Goal: Transaction & Acquisition: Purchase product/service

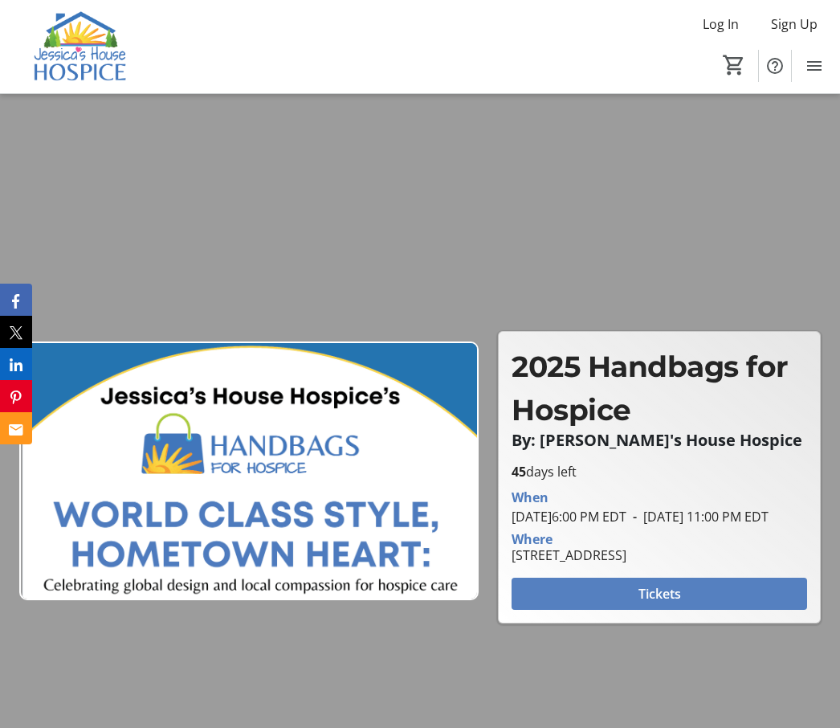
click at [672, 603] on span "Tickets" at bounding box center [660, 593] width 43 height 19
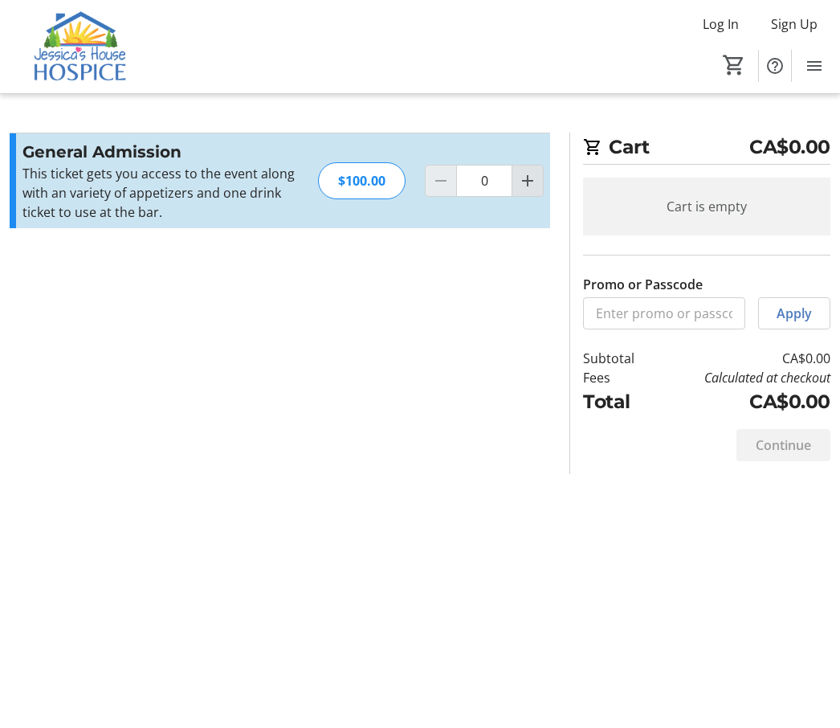
click at [529, 181] on mat-icon "Increment by one" at bounding box center [527, 180] width 19 height 19
click at [525, 180] on mat-icon "Increment by one" at bounding box center [527, 180] width 19 height 19
type input "2"
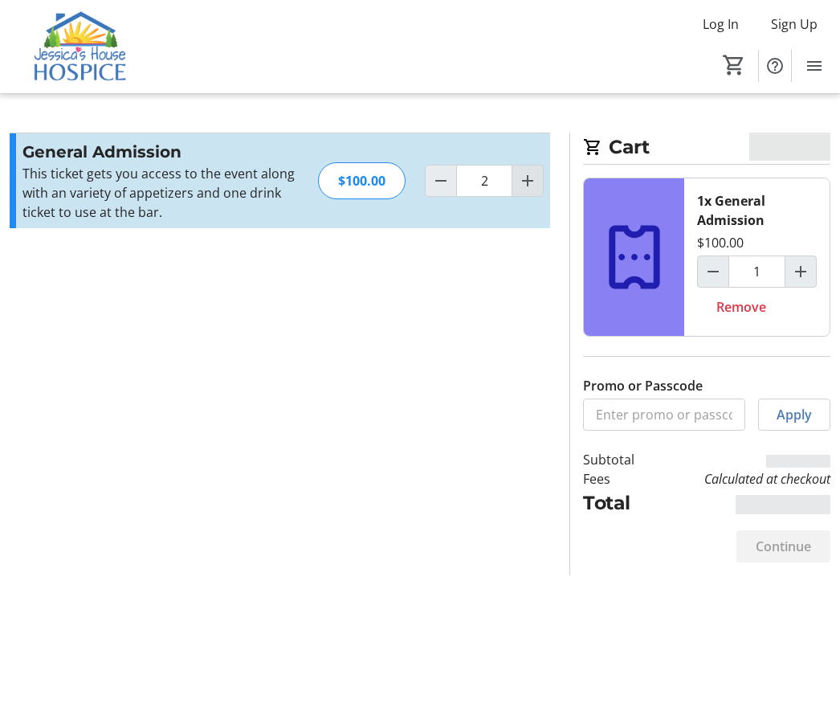
type input "2"
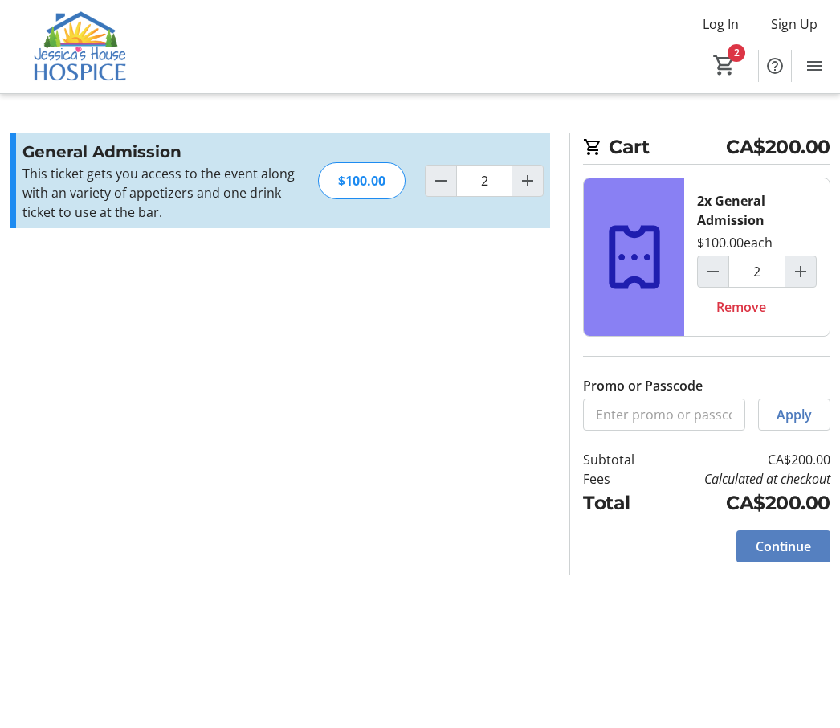
click at [788, 547] on span "Continue" at bounding box center [783, 546] width 55 height 19
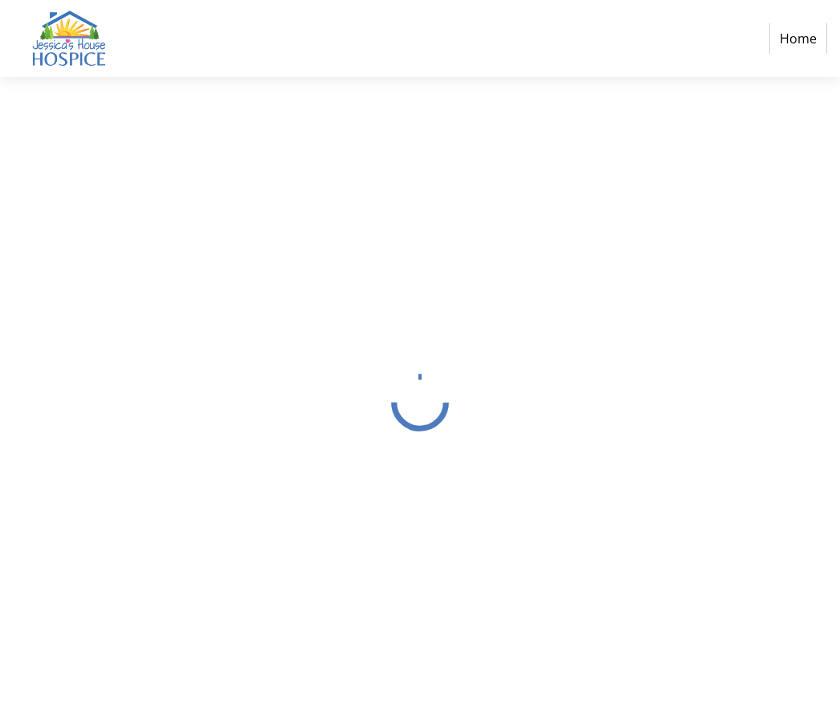
select select "CA"
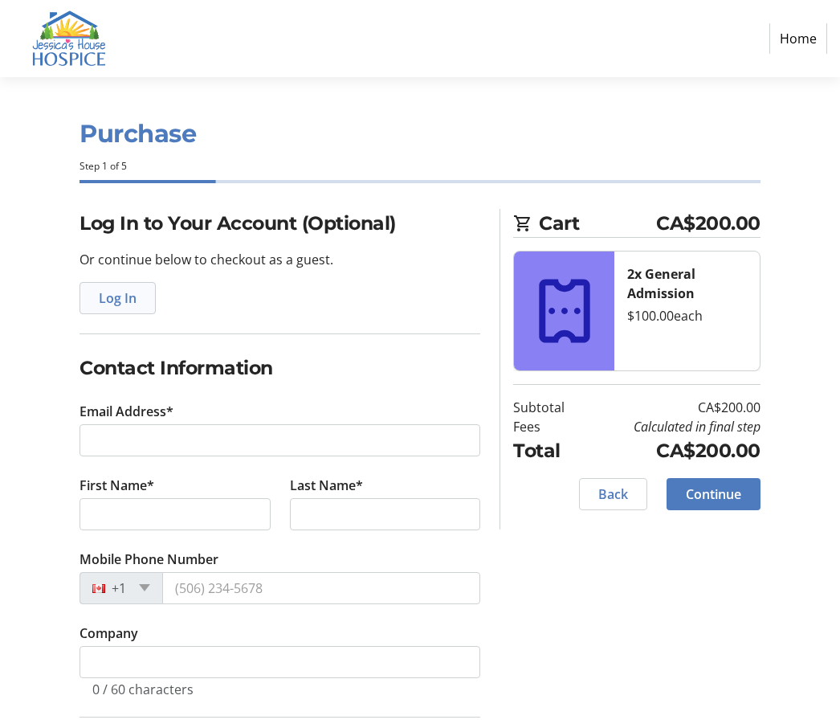
click at [118, 294] on span "Log In" at bounding box center [118, 297] width 38 height 19
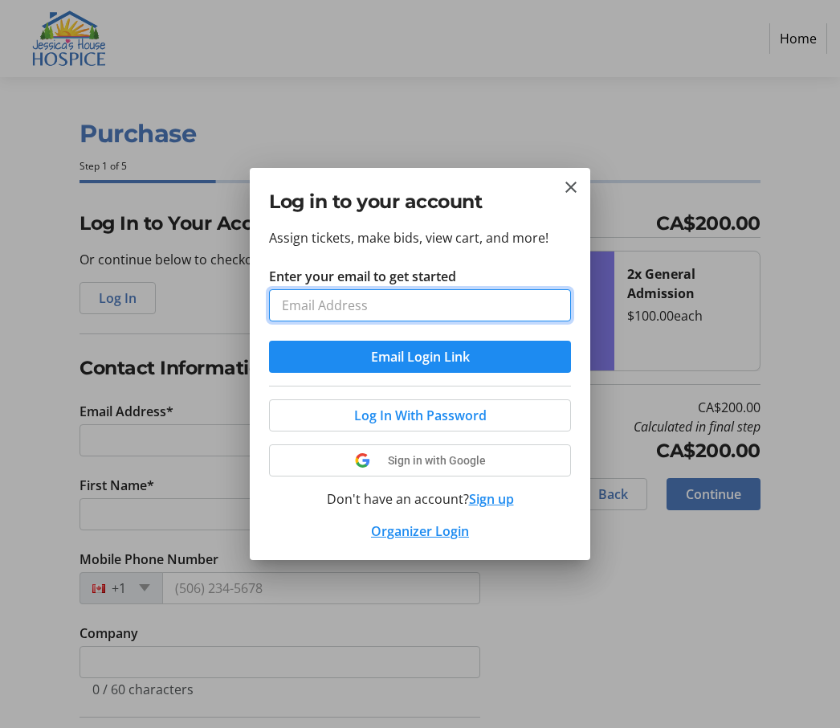
click at [361, 304] on input "Enter your email to get started" at bounding box center [420, 305] width 302 height 32
type input "[EMAIL_ADDRESS][DOMAIN_NAME]"
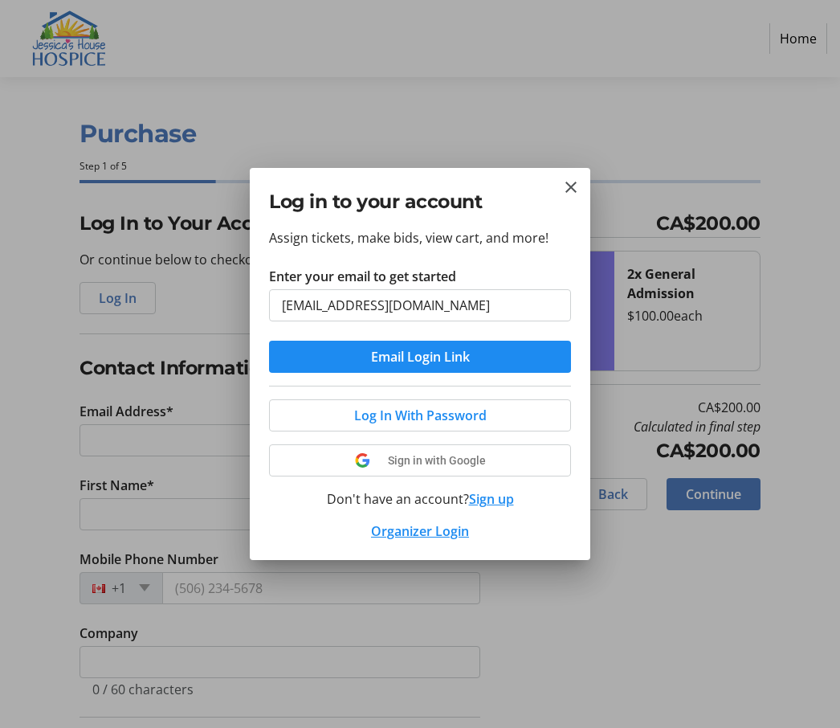
click at [420, 357] on button "Email Login Link" at bounding box center [420, 357] width 302 height 32
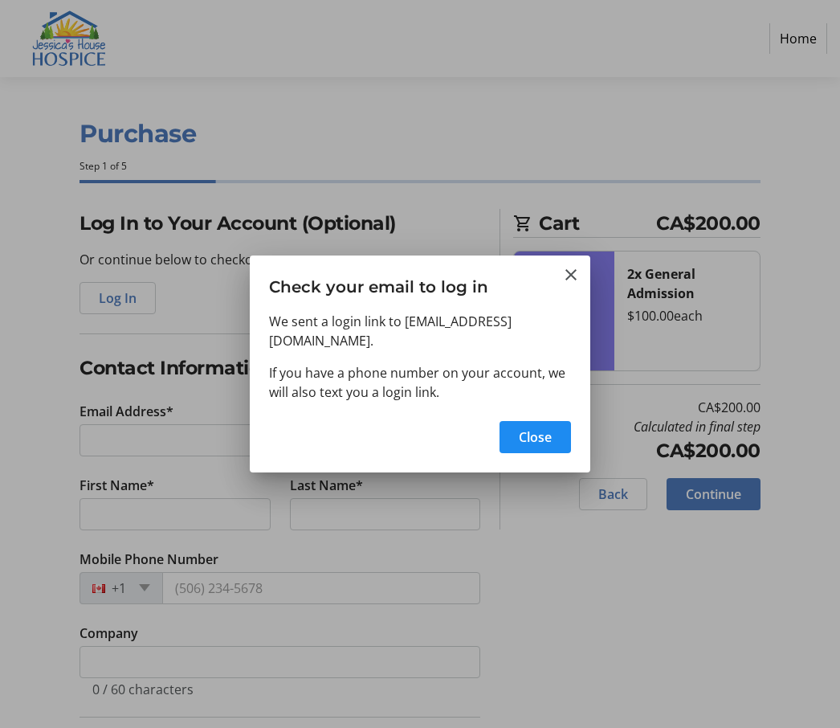
type input "[EMAIL_ADDRESS][DOMAIN_NAME]"
type input "Deb"
type input "[PERSON_NAME]"
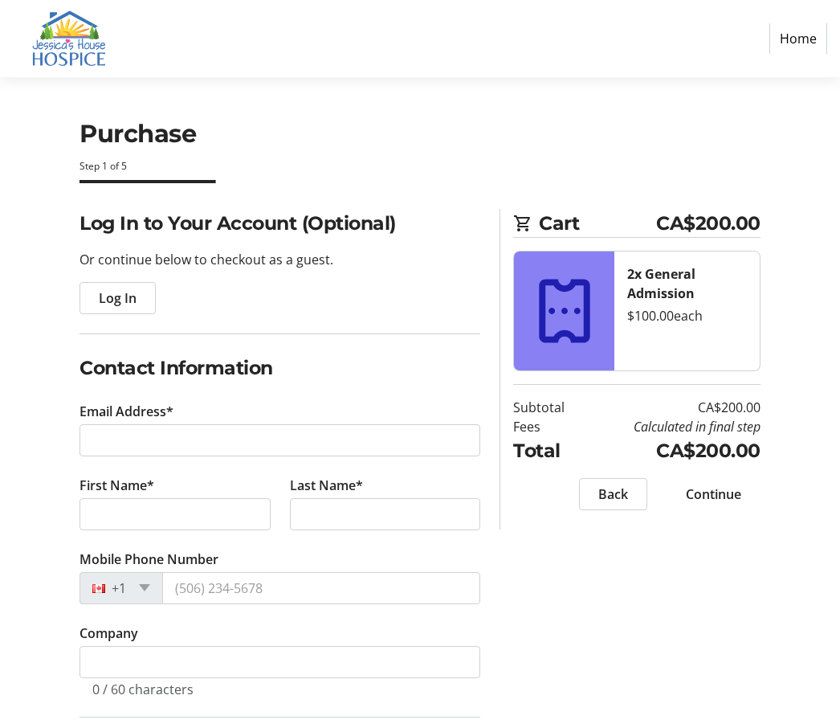
click at [116, 293] on span "Log In" at bounding box center [118, 297] width 38 height 19
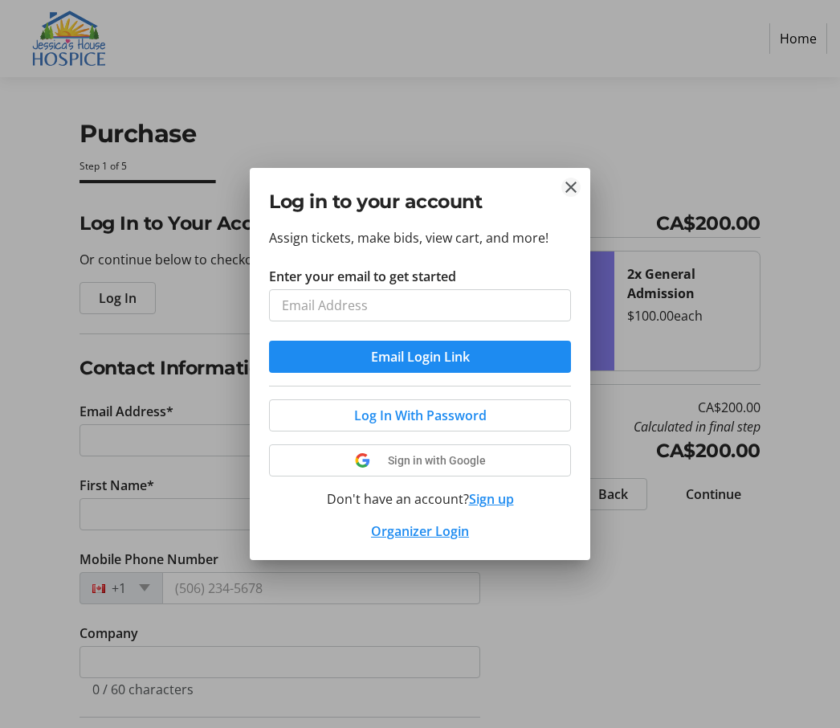
click at [544, 184] on mat-icon "Close" at bounding box center [570, 186] width 19 height 19
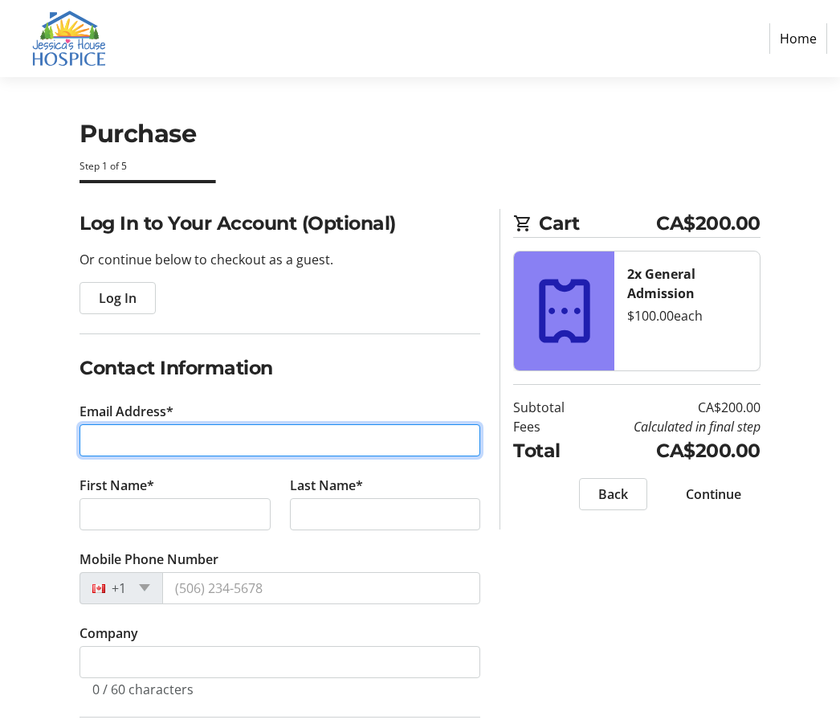
click at [316, 440] on input "Email Address*" at bounding box center [280, 440] width 401 height 32
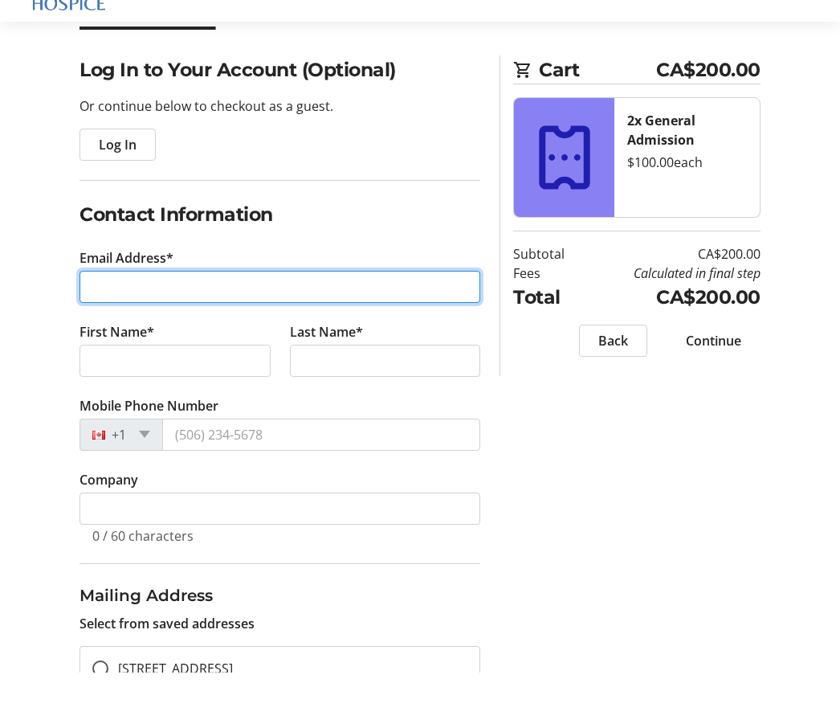
scroll to position [211, 0]
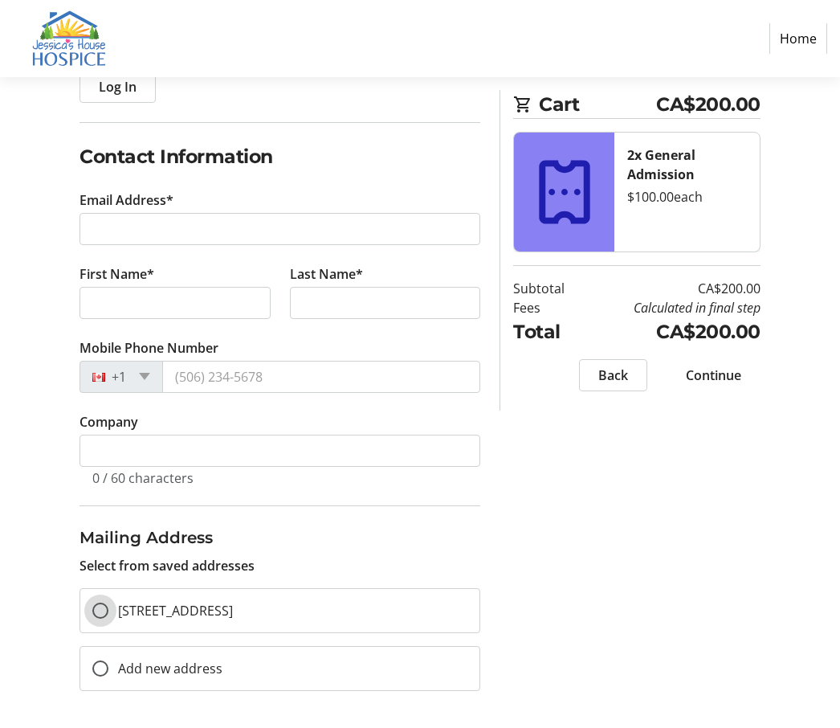
click at [104, 609] on div at bounding box center [100, 610] width 16 height 16
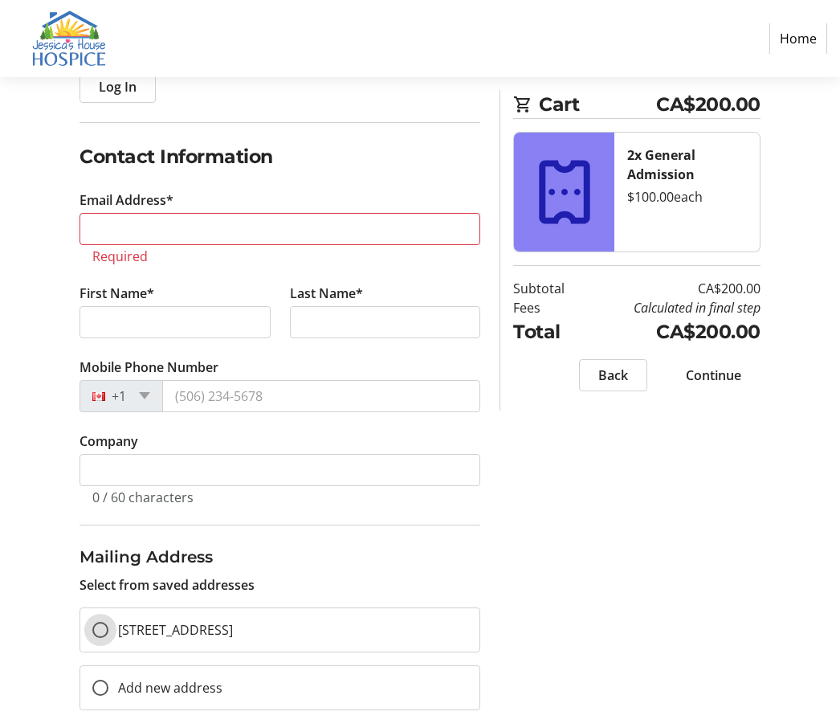
scroll to position [175, 0]
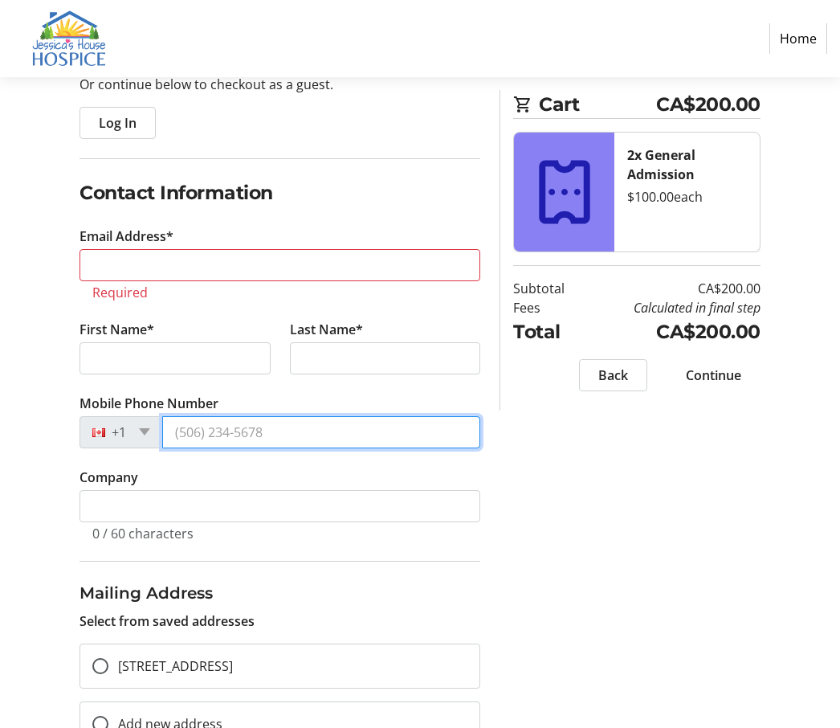
click at [251, 428] on input "Mobile Phone Number" at bounding box center [321, 432] width 318 height 32
type input "[PHONE_NUMBER]"
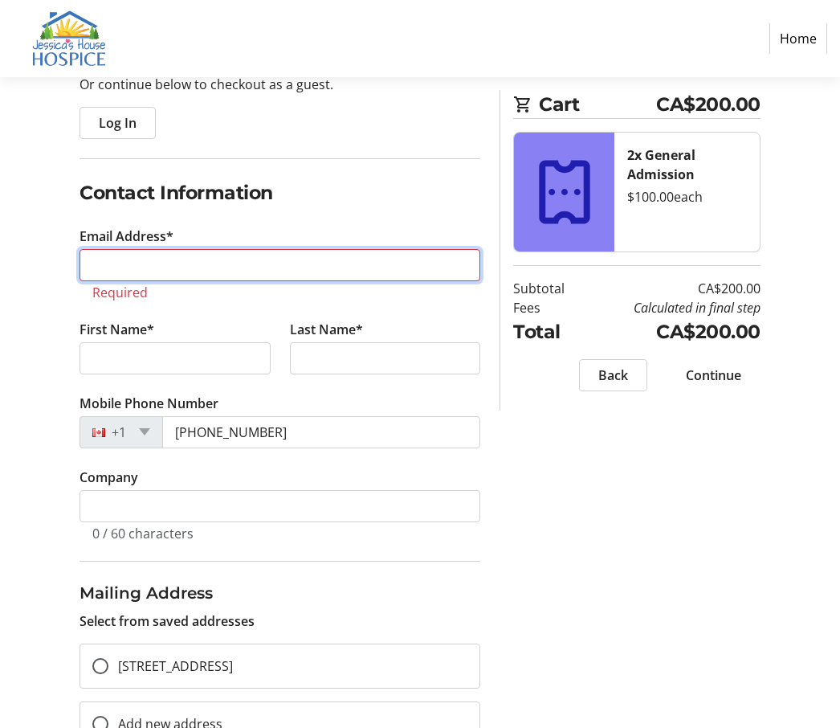
click at [175, 263] on input "Email Address*" at bounding box center [280, 265] width 401 height 32
type input "[EMAIL_ADDRESS][DOMAIN_NAME]"
type input "Deb"
type input "[PERSON_NAME]"
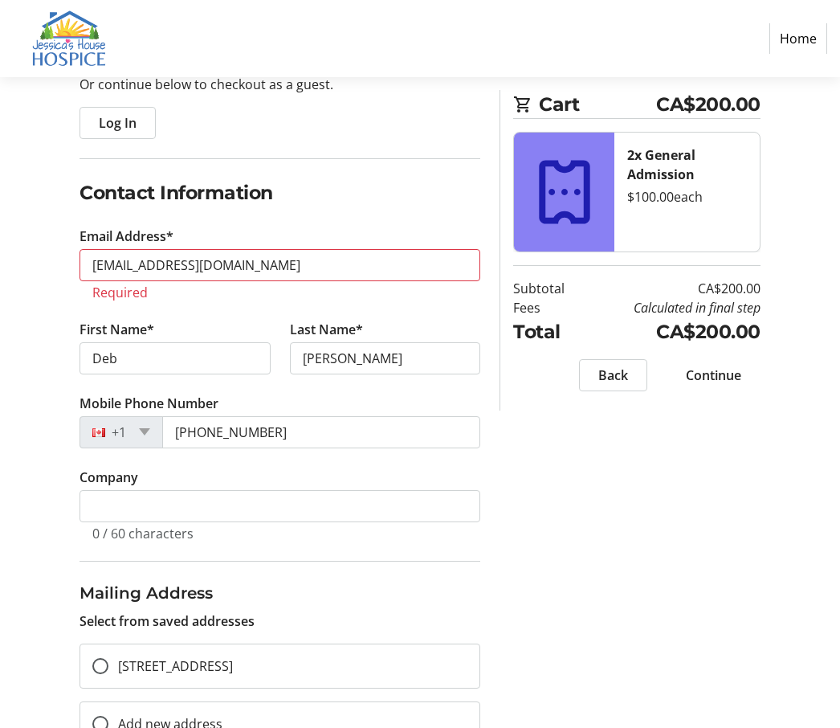
scroll to position [31, 0]
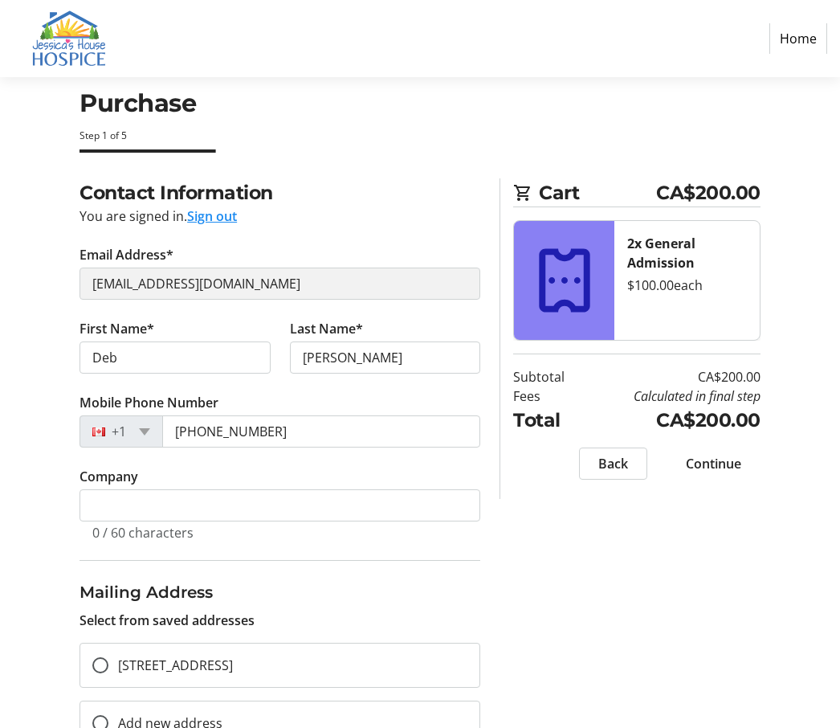
click at [544, 471] on span at bounding box center [714, 463] width 94 height 39
click at [544, 462] on span "Continue" at bounding box center [713, 463] width 55 height 19
click at [544, 479] on span at bounding box center [714, 463] width 94 height 39
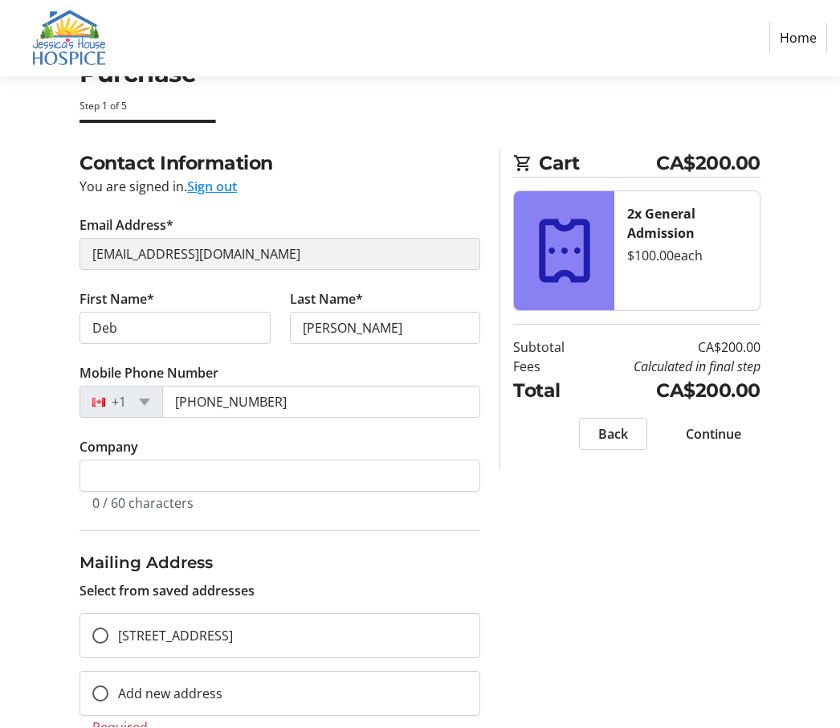
scroll to position [86, 0]
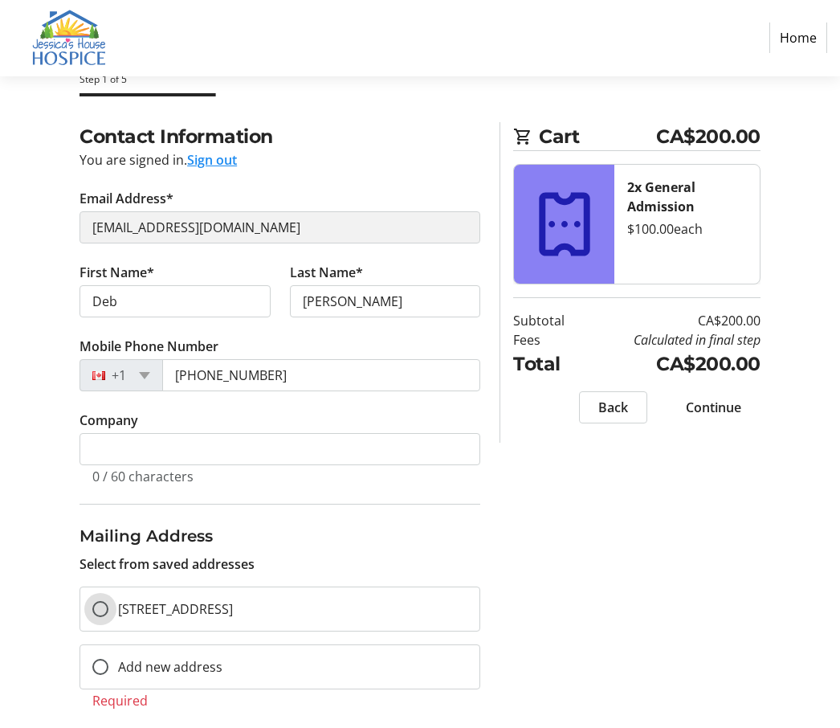
click at [104, 610] on input "[STREET_ADDRESS]" at bounding box center [100, 610] width 16 height 16
radio input "true"
click at [544, 417] on span at bounding box center [714, 408] width 94 height 39
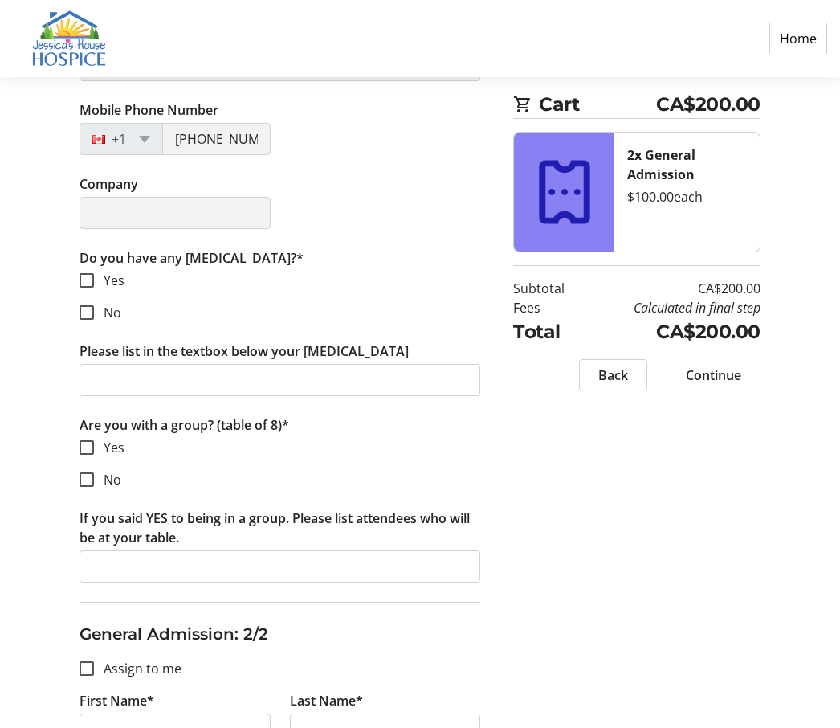
scroll to position [441, 0]
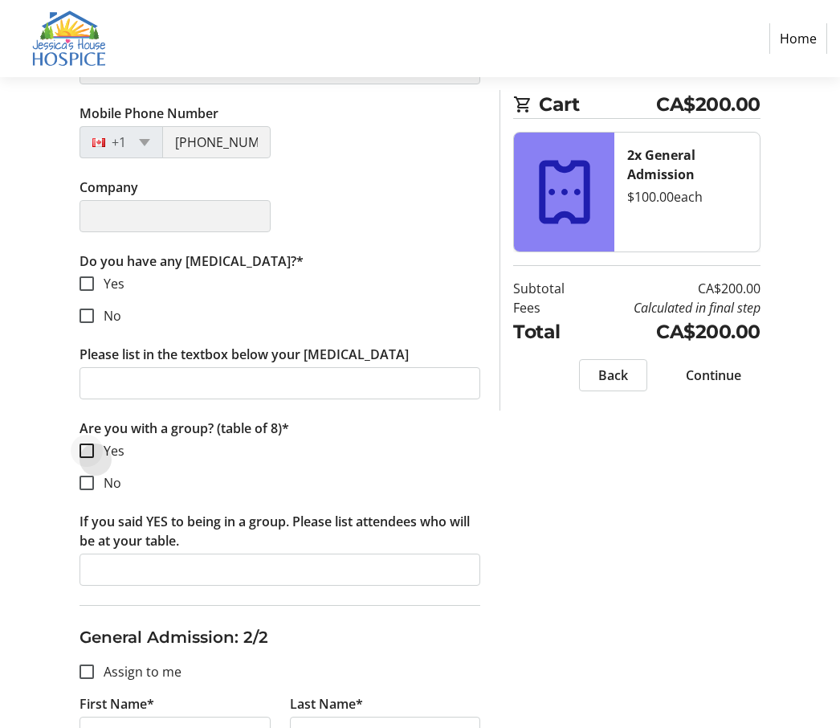
click at [100, 442] on div at bounding box center [86, 450] width 39 height 39
checkbox input "true"
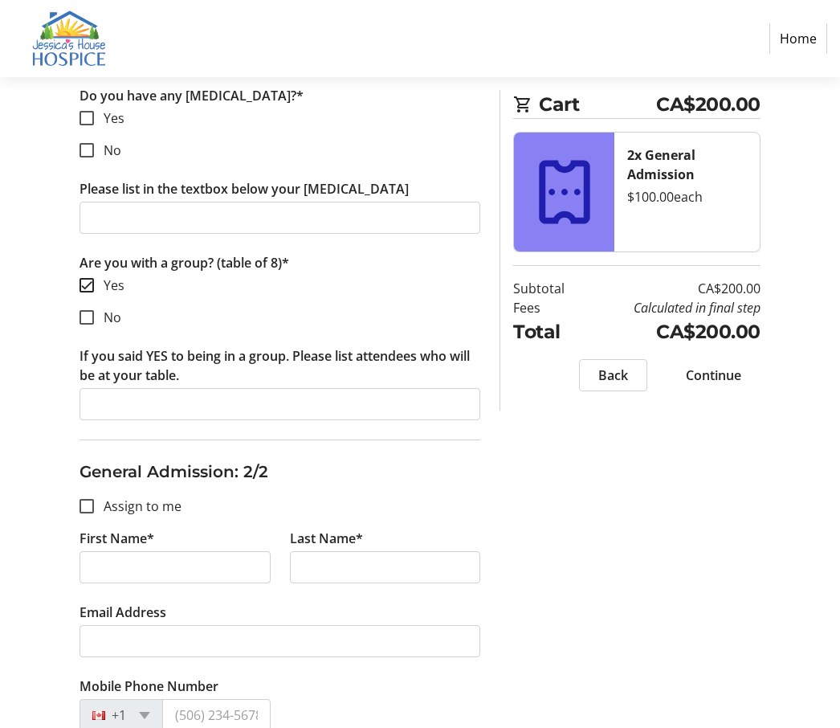
scroll to position [606, 0]
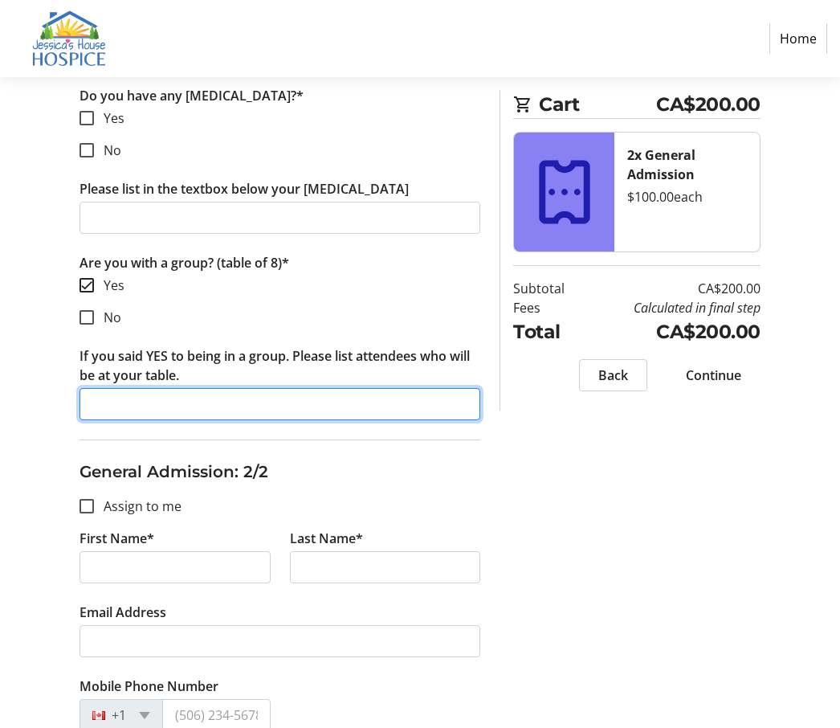
click at [120, 409] on input "If you said YES to being in a group. Please list attendees who will be at your …" at bounding box center [280, 404] width 401 height 32
type input "[PERSON_NAME], [PERSON_NAME], ? [PERSON_NAME]"
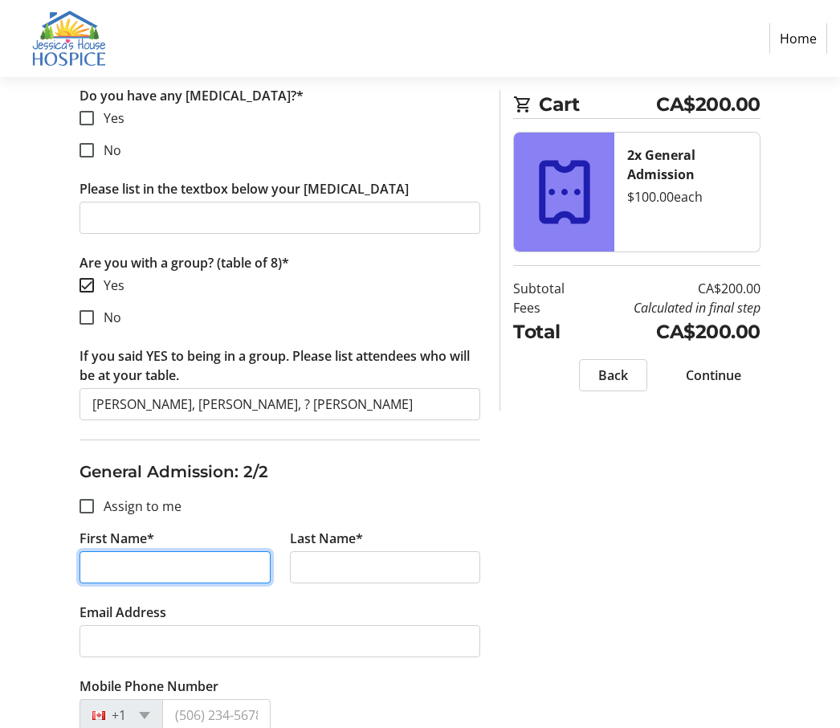
click at [150, 578] on input "First Name*" at bounding box center [175, 567] width 191 height 32
type input "[PERSON_NAME]"
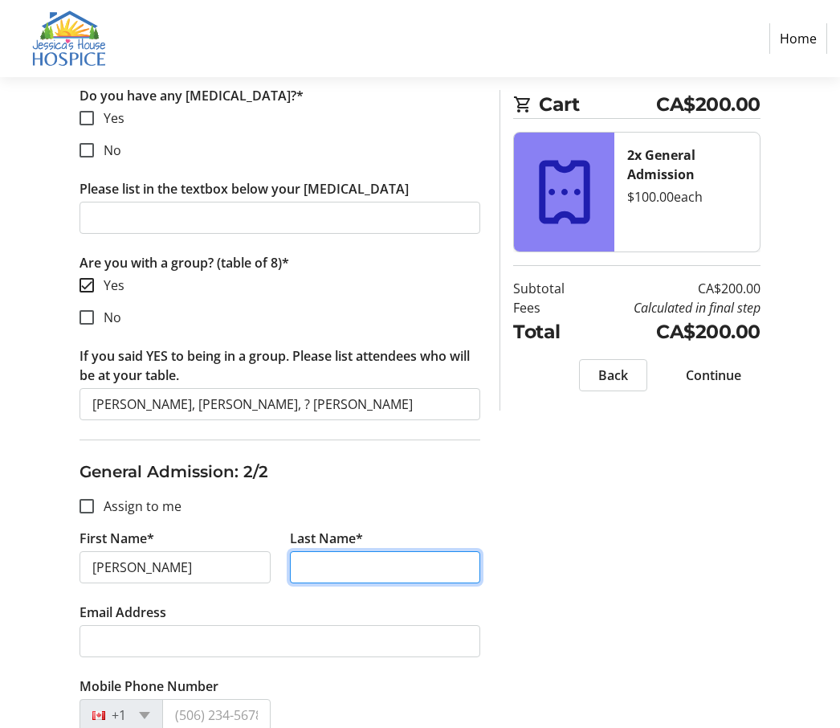
click at [365, 569] on input "Last Name*" at bounding box center [385, 567] width 191 height 32
type input "[PERSON_NAME]"
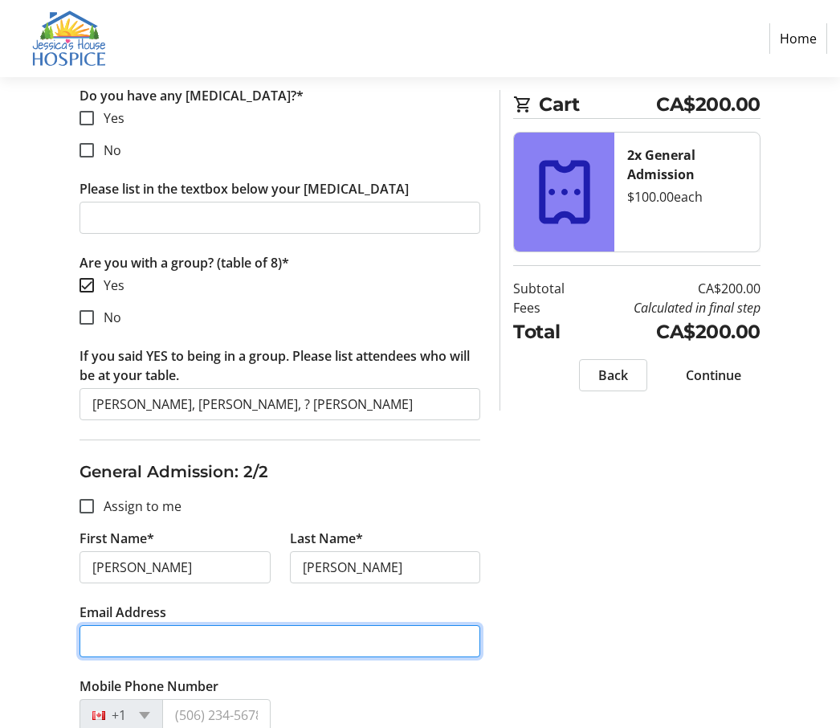
click at [280, 651] on input "Email Address" at bounding box center [280, 641] width 401 height 32
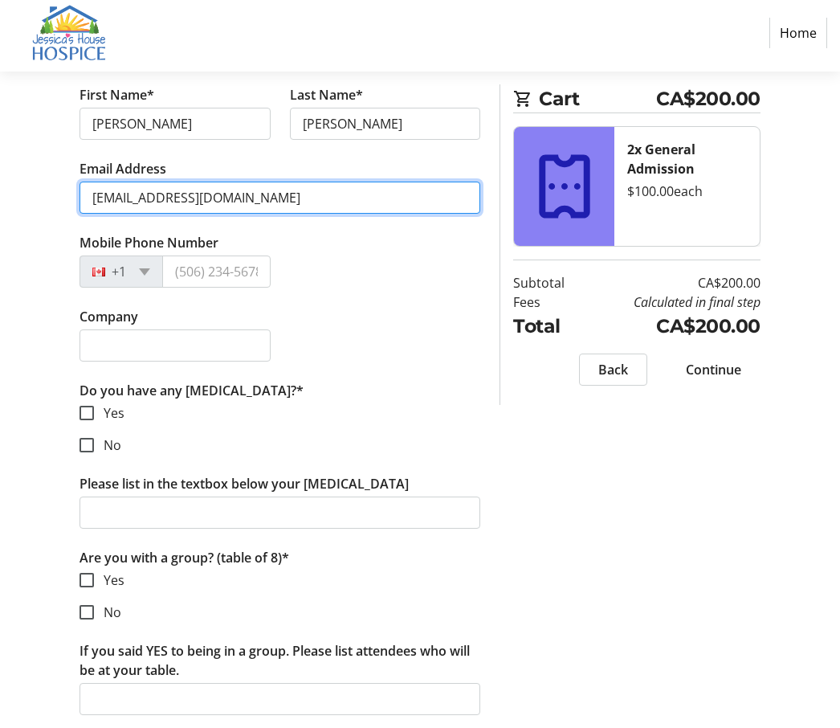
scroll to position [1055, 0]
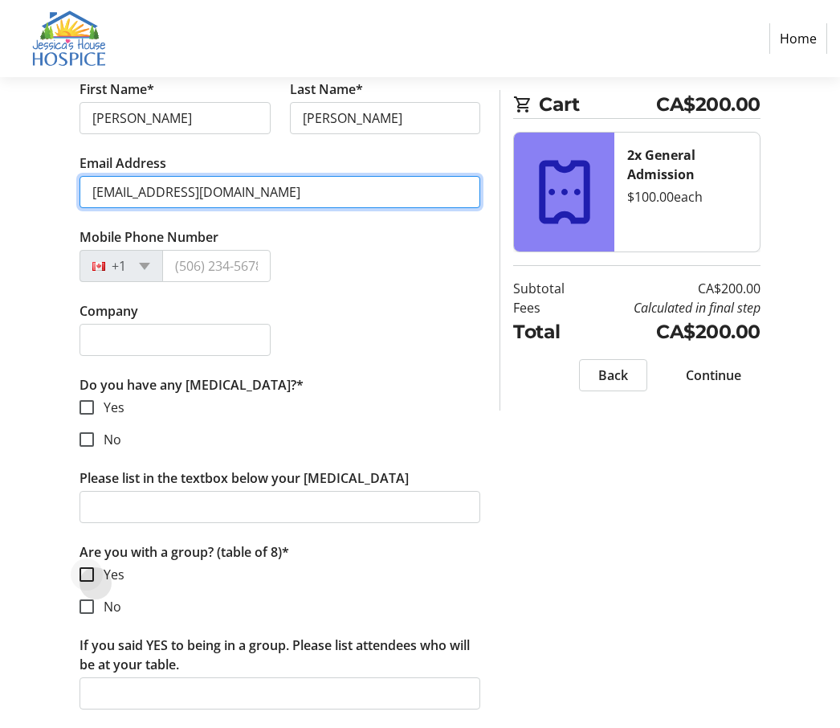
type input "[EMAIL_ADDRESS][DOMAIN_NAME]"
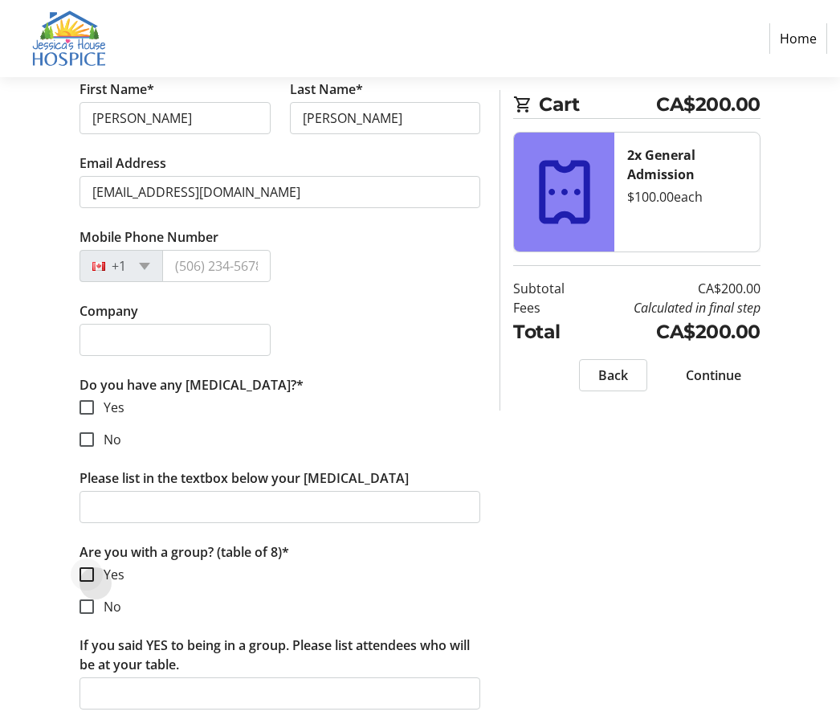
click at [81, 565] on div at bounding box center [86, 574] width 39 height 39
checkbox input "true"
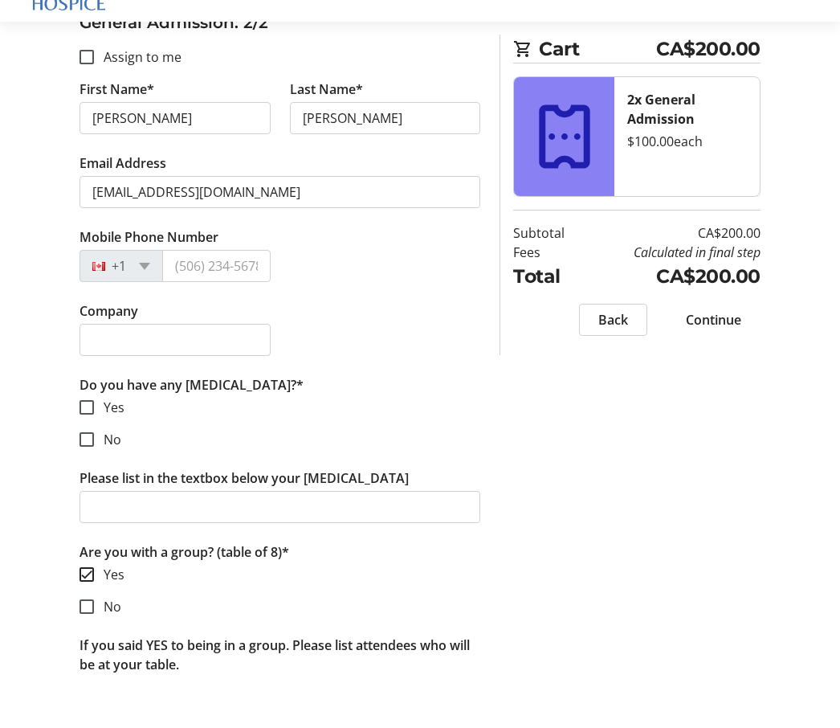
scroll to position [1055, 0]
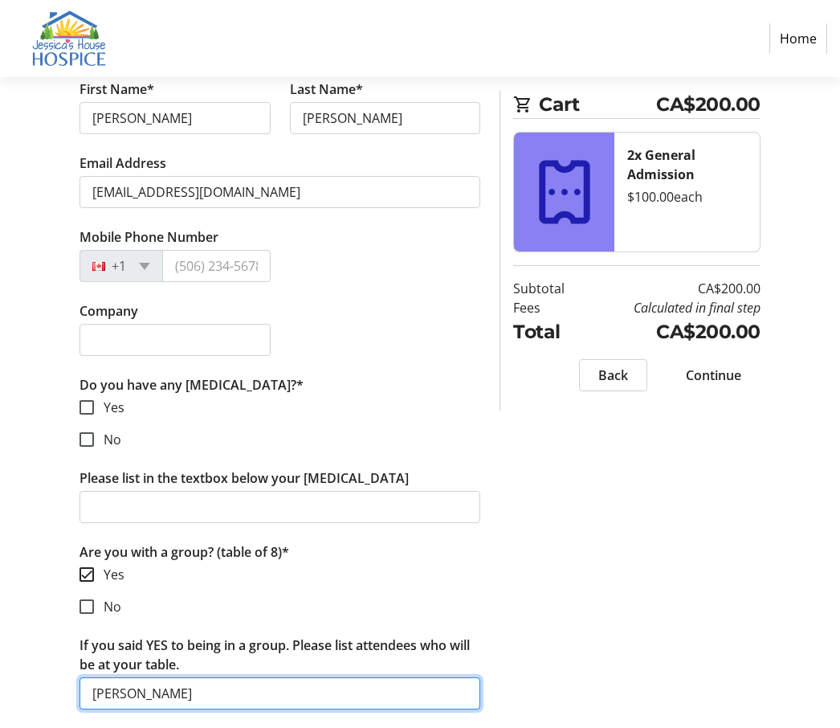
type input "[PERSON_NAME]"
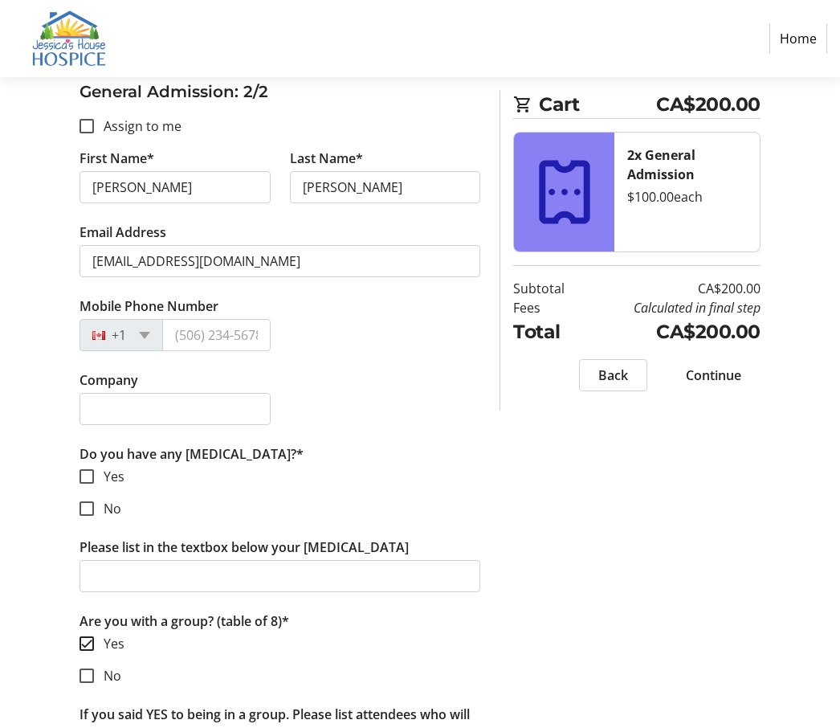
scroll to position [1000, 0]
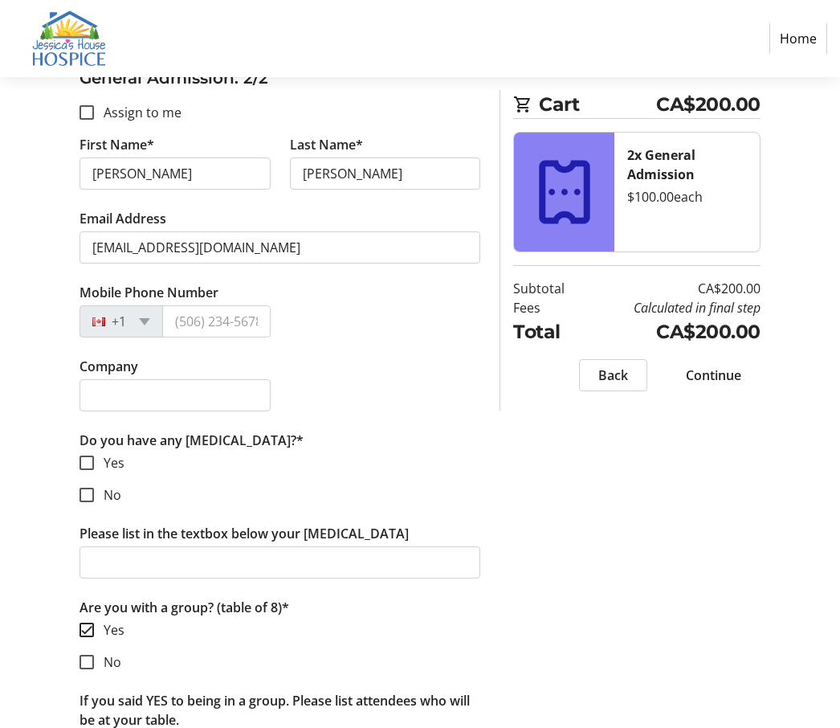
click at [544, 374] on span "Back" at bounding box center [613, 374] width 30 height 19
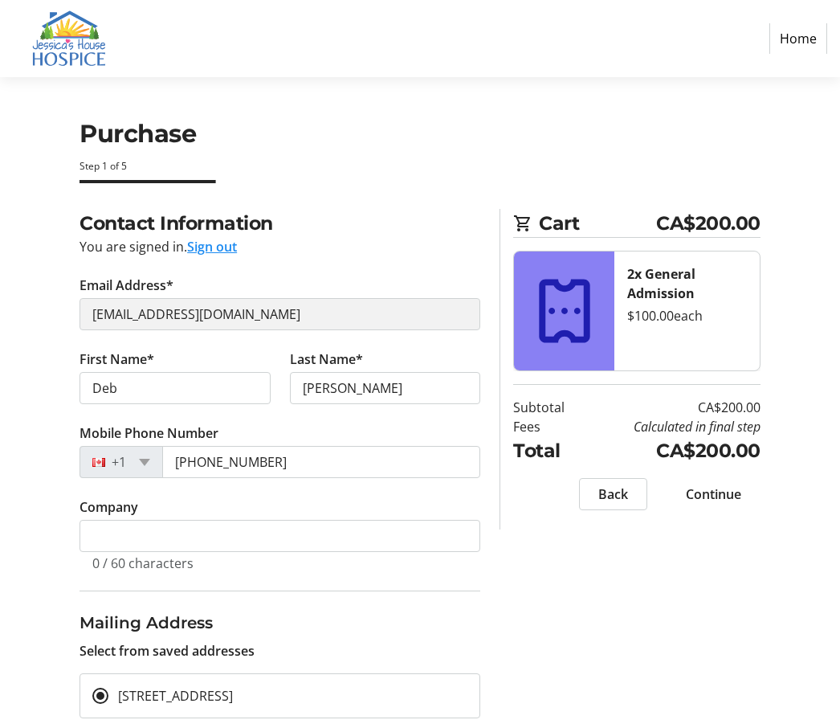
click at [544, 494] on span "Continue" at bounding box center [713, 493] width 55 height 19
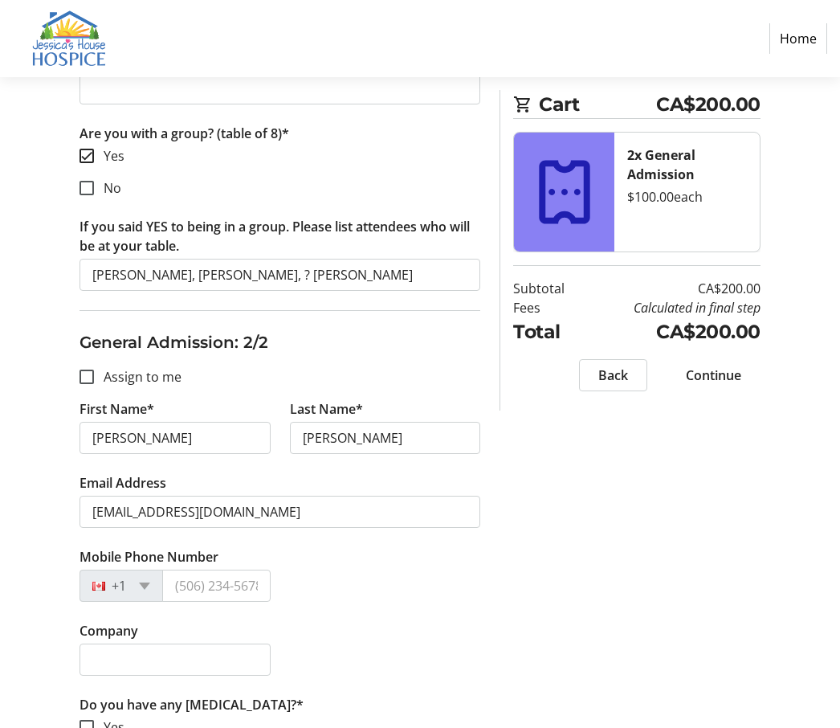
scroll to position [606, 0]
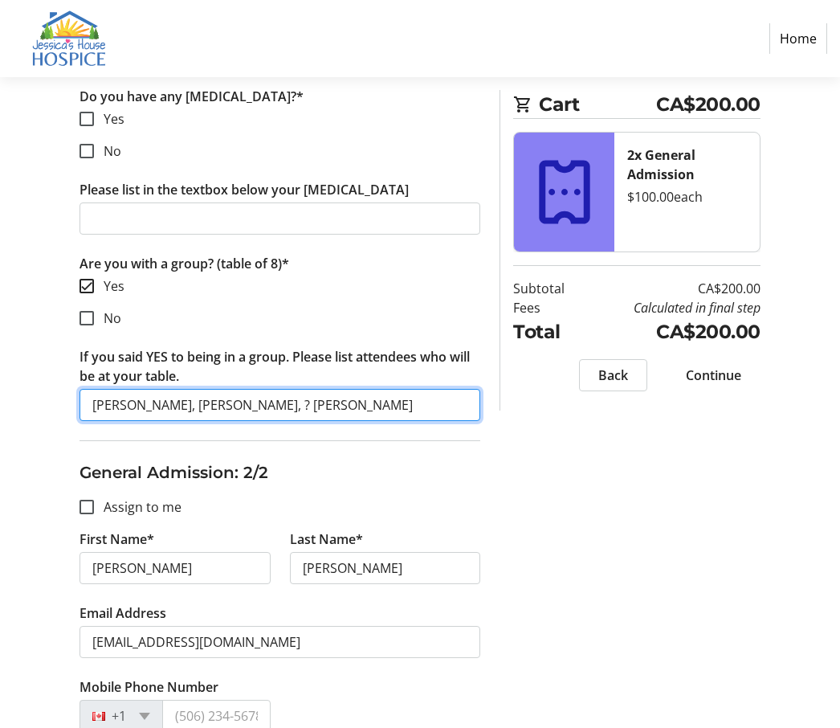
click at [347, 399] on input "[PERSON_NAME], [PERSON_NAME], ? [PERSON_NAME]" at bounding box center [280, 405] width 401 height 32
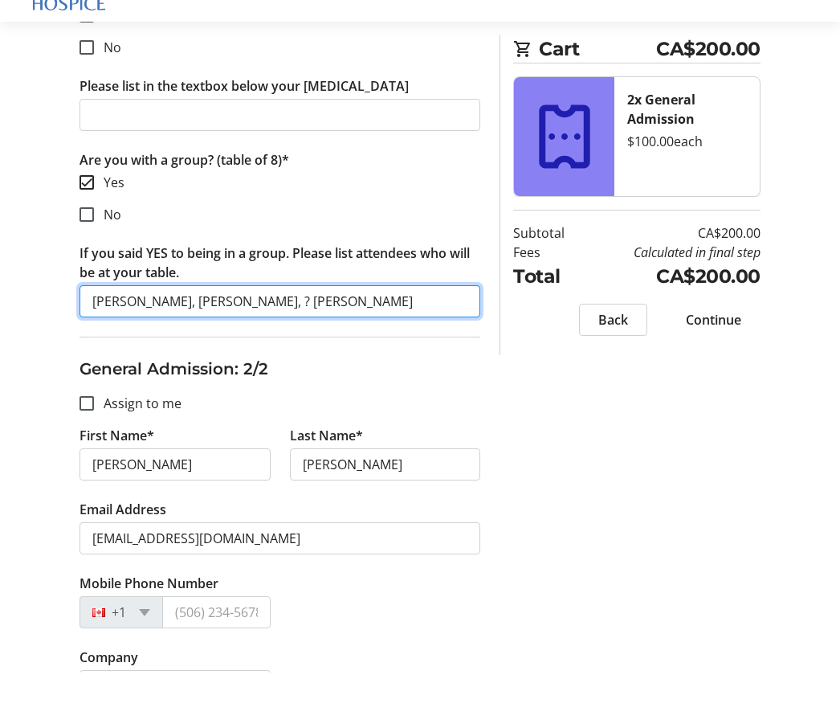
scroll to position [658, 0]
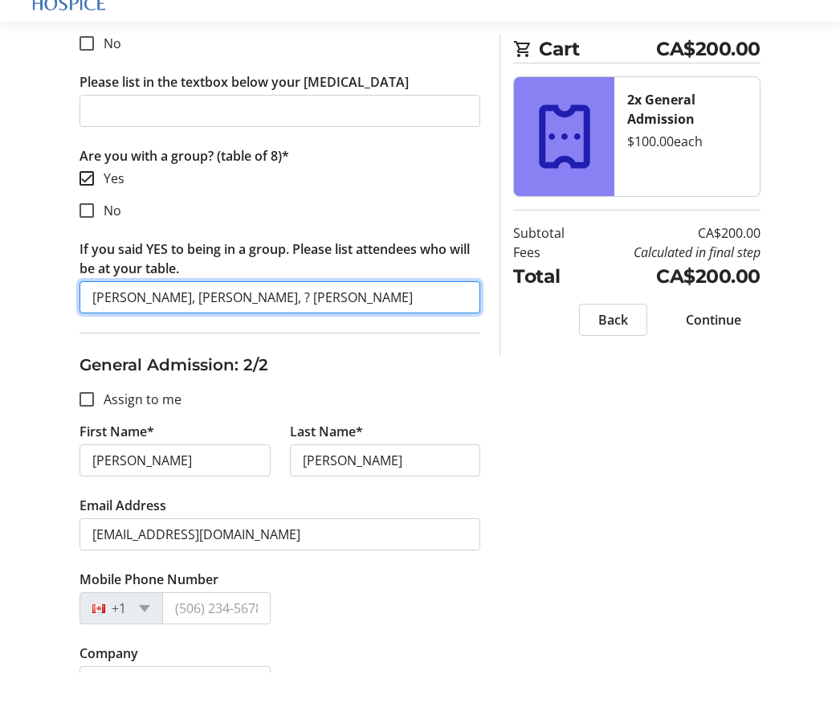
type input "[PERSON_NAME], [PERSON_NAME], ? [PERSON_NAME]"
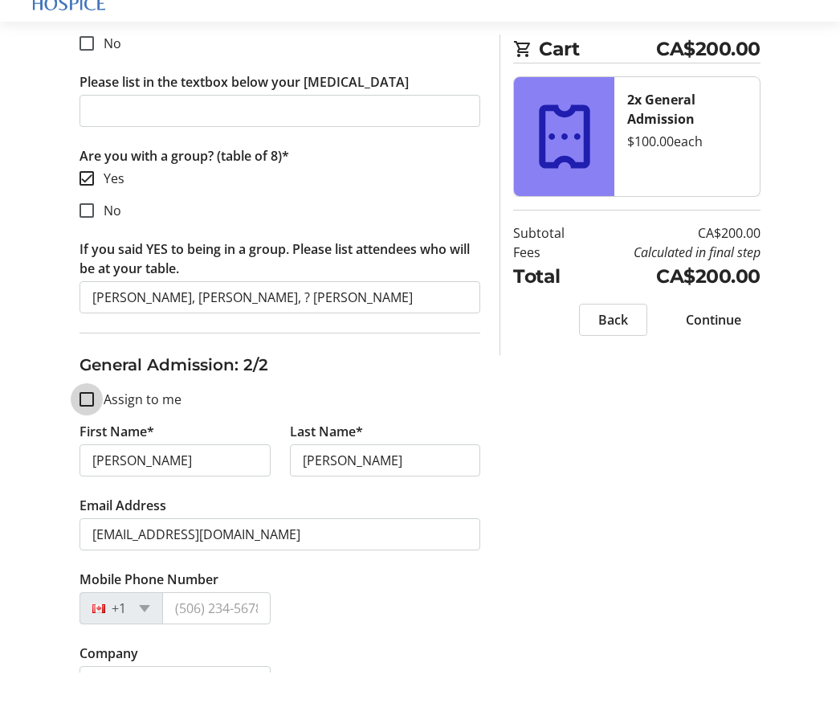
click at [87, 447] on input "Assign to me" at bounding box center [87, 454] width 14 height 14
checkbox input "true"
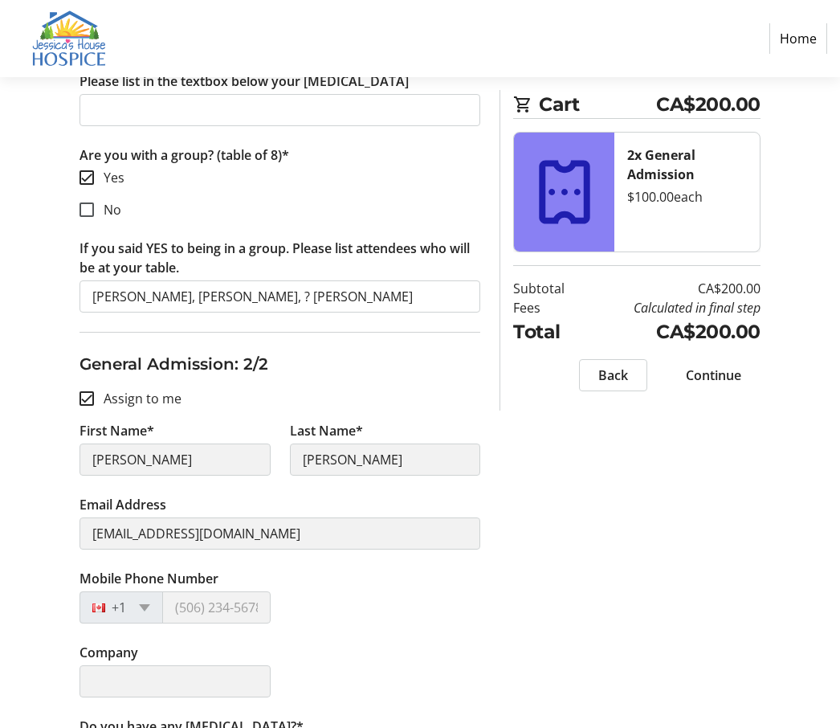
type input "Deb"
type input "[PERSON_NAME]"
type input "[PHONE_NUMBER]"
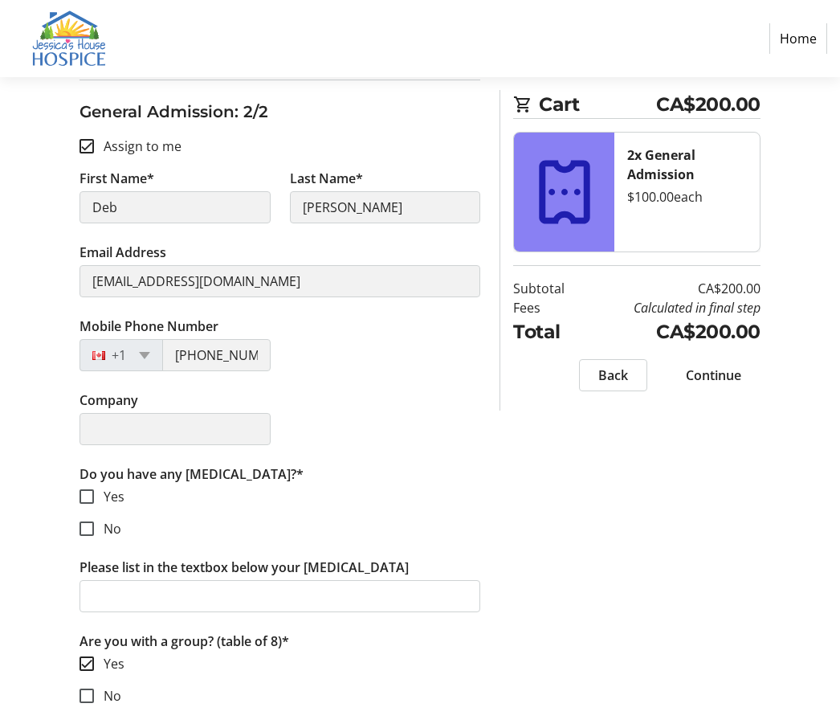
scroll to position [1000, 0]
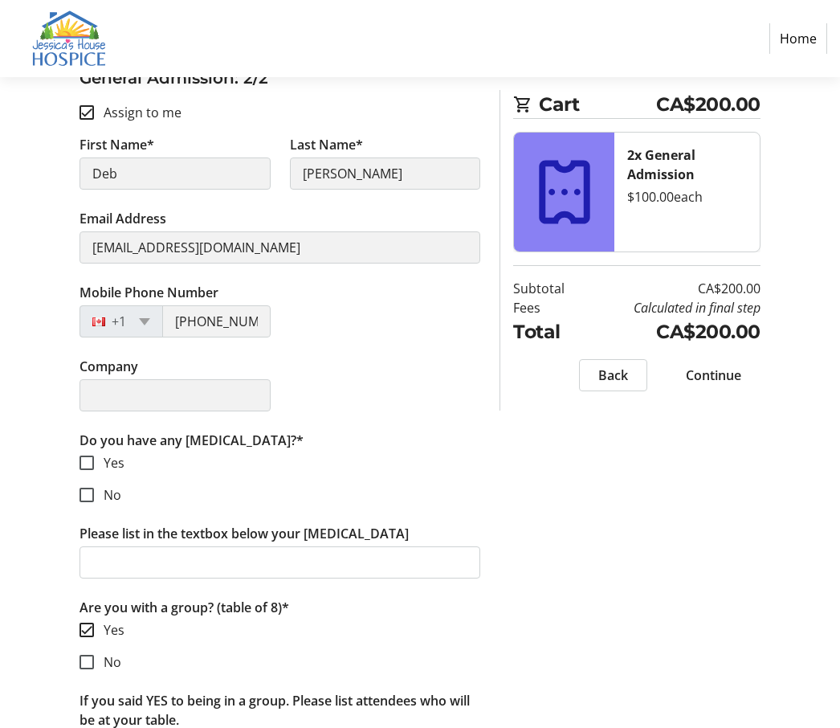
click at [544, 369] on span "Continue" at bounding box center [713, 374] width 55 height 19
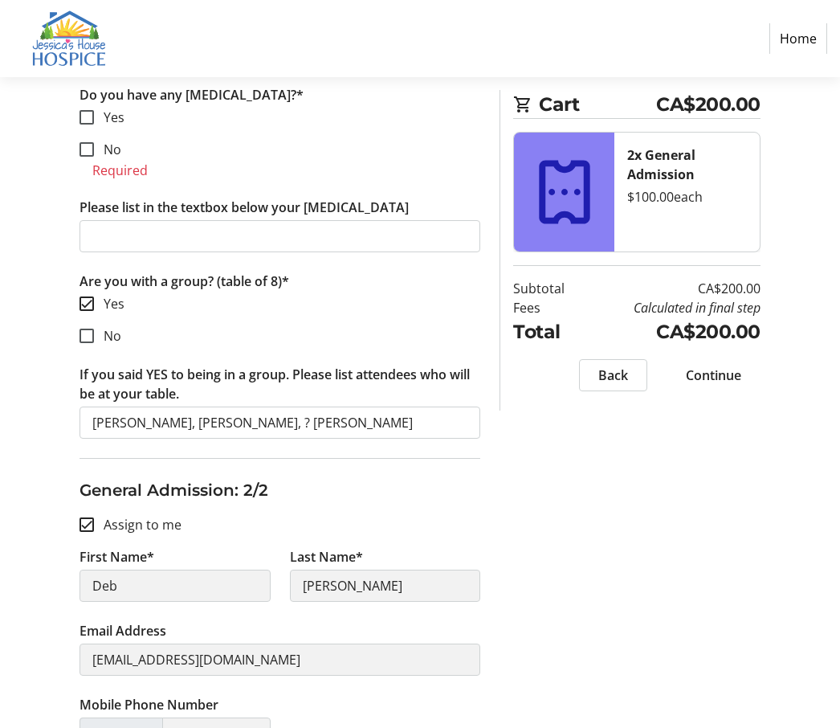
scroll to position [566, 0]
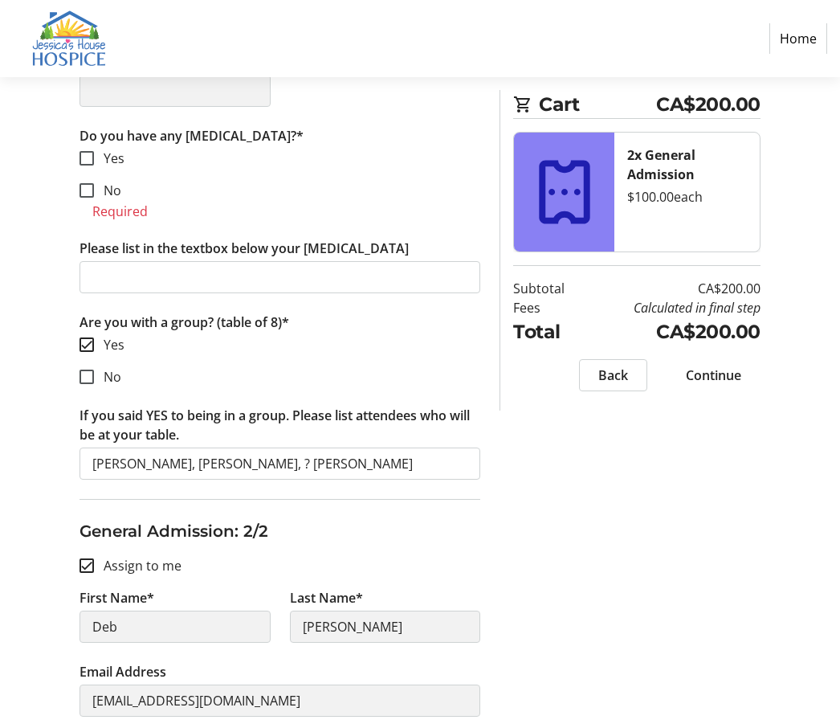
click at [544, 373] on span "Continue" at bounding box center [713, 374] width 55 height 19
click at [87, 192] on input "No" at bounding box center [87, 190] width 14 height 14
checkbox input "true"
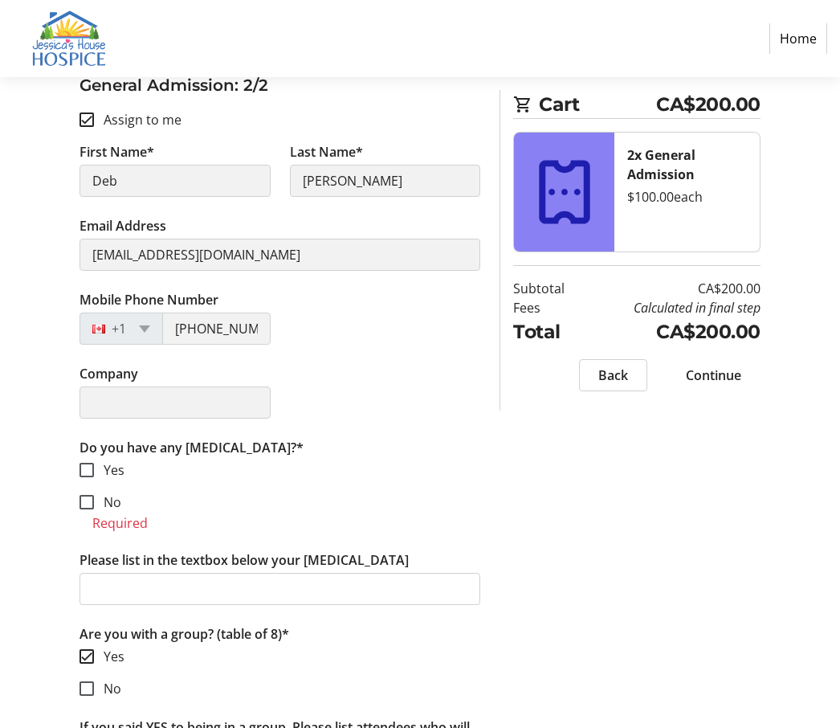
scroll to position [1019, 0]
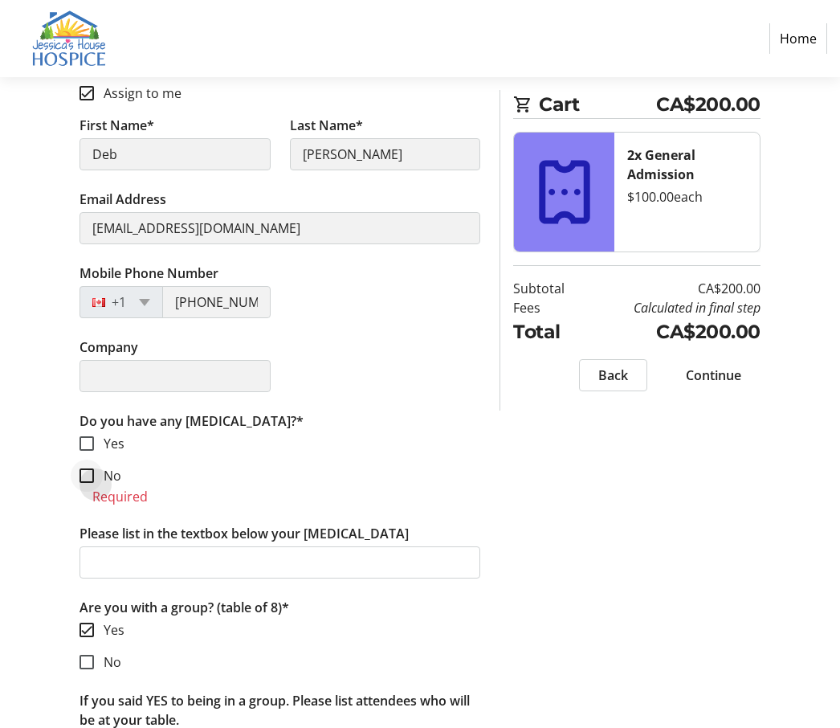
click at [84, 484] on div at bounding box center [86, 475] width 39 height 39
checkbox input "true"
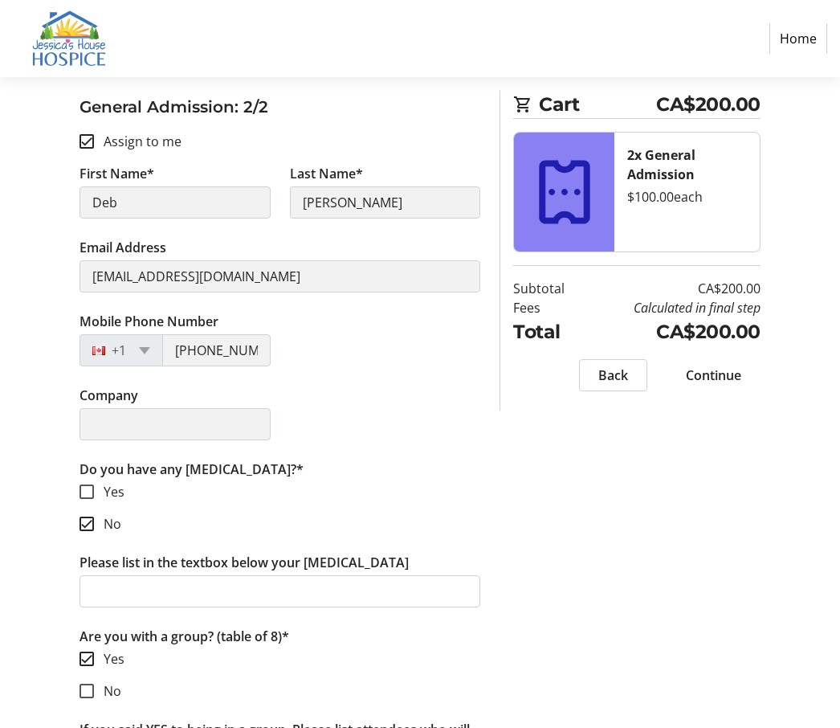
scroll to position [1000, 0]
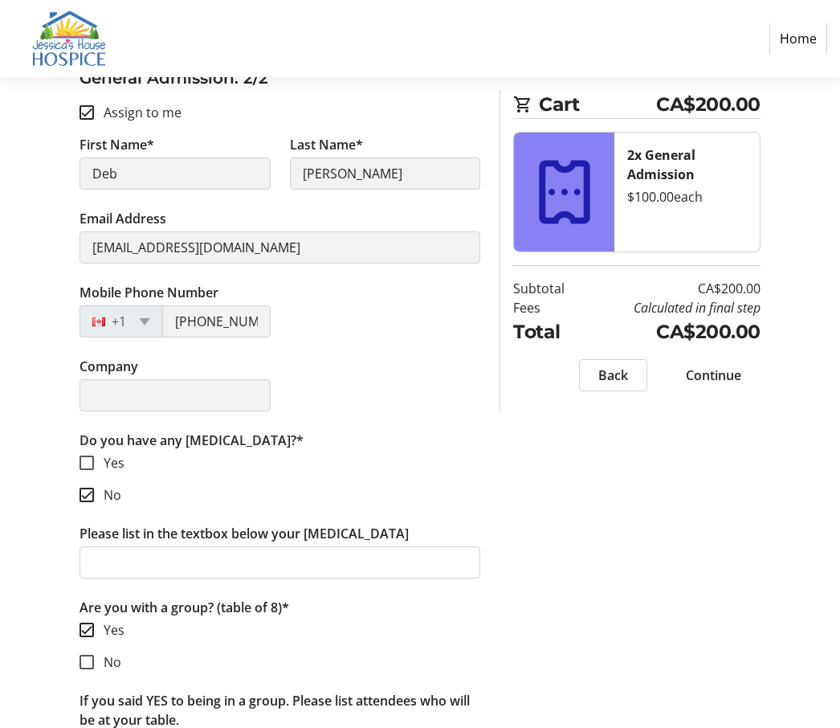
click at [544, 379] on span "Continue" at bounding box center [713, 374] width 55 height 19
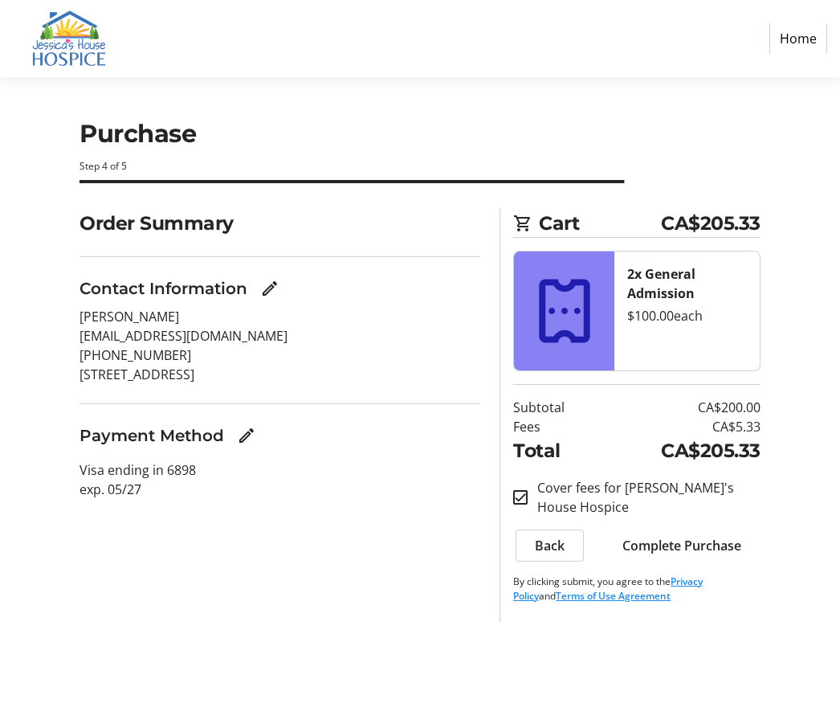
click at [544, 370] on html "Home Purchase Step 4 of 5 Cart CA$205.33 2x General Admission $100.00 each Subt…" at bounding box center [420, 364] width 840 height 728
click at [248, 435] on mat-icon "Edit Payment Method" at bounding box center [246, 435] width 19 height 19
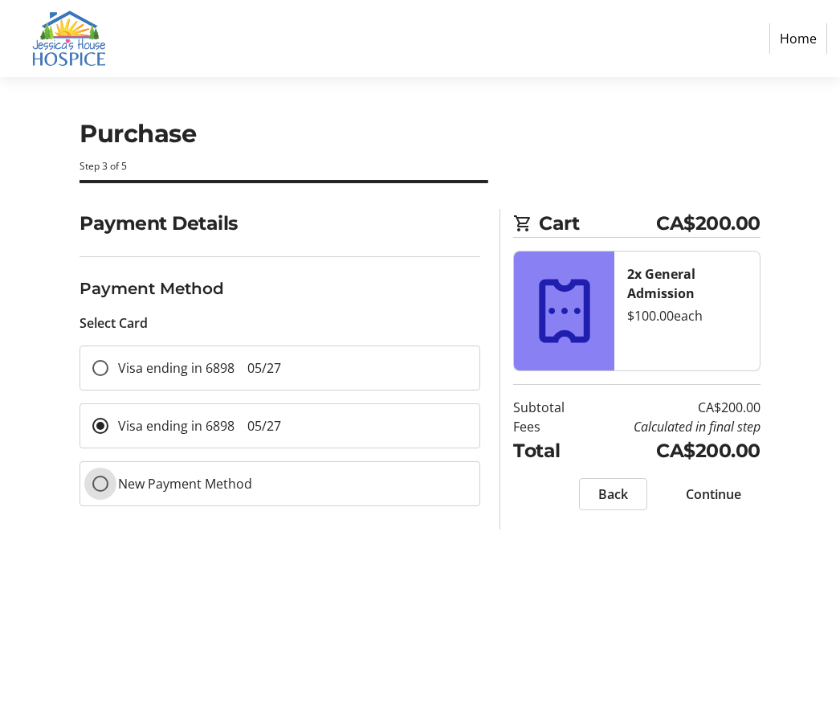
click at [100, 481] on input "New Payment Method" at bounding box center [100, 483] width 16 height 16
radio input "true"
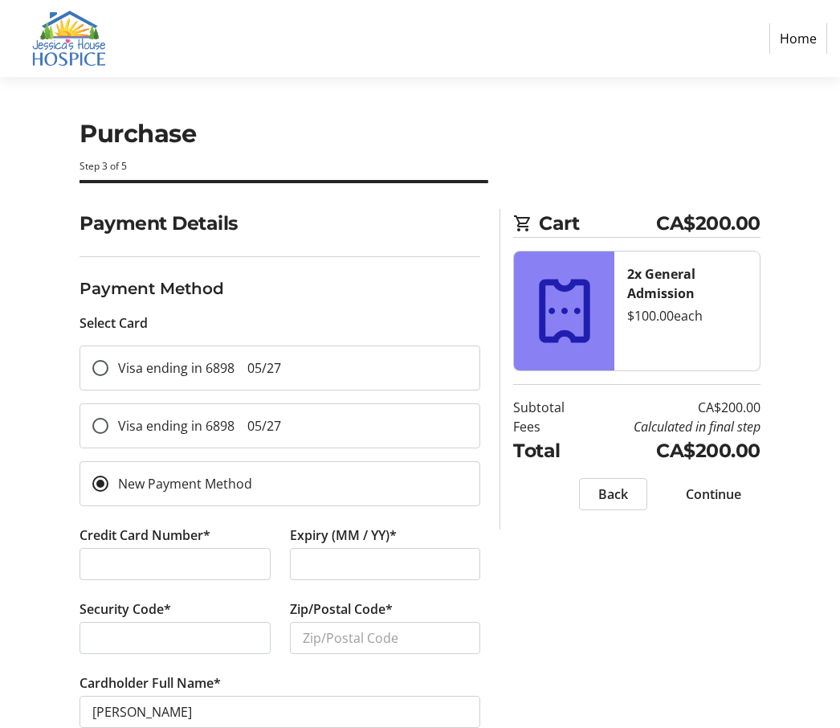
click at [181, 649] on div at bounding box center [175, 638] width 191 height 32
click at [364, 638] on input "Zip/Postal Code*" at bounding box center [385, 638] width 191 height 32
type input "N0M1T0"
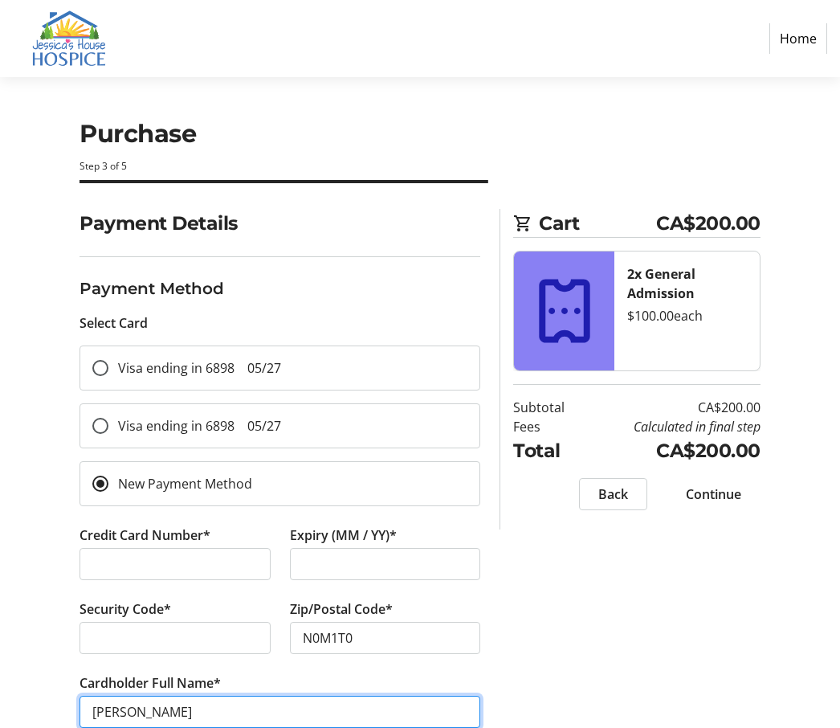
click at [119, 714] on input "[PERSON_NAME]" at bounding box center [280, 712] width 401 height 32
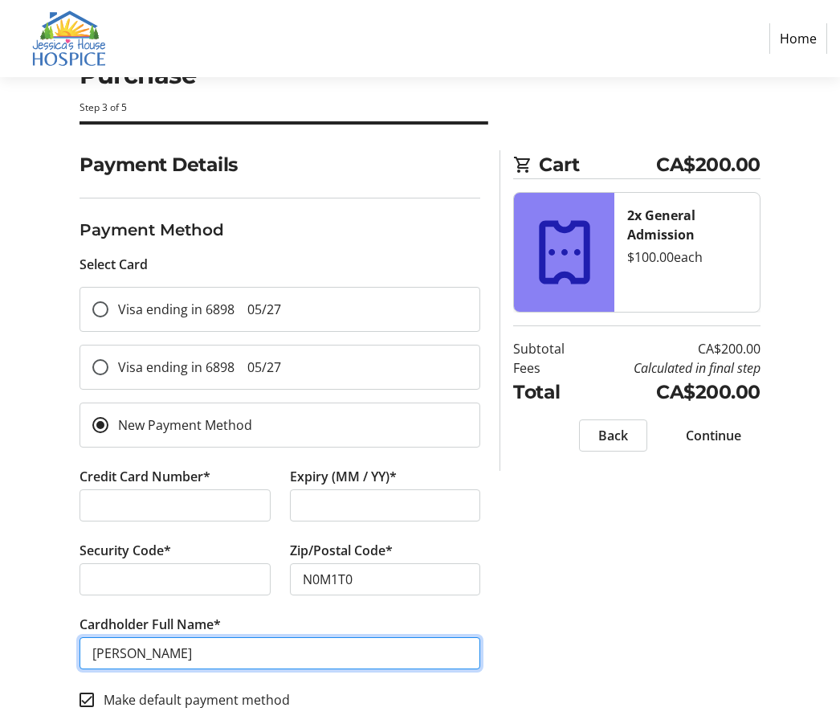
type input "[PERSON_NAME]"
click at [89, 701] on input "Make default payment method" at bounding box center [87, 699] width 14 height 14
checkbox input "false"
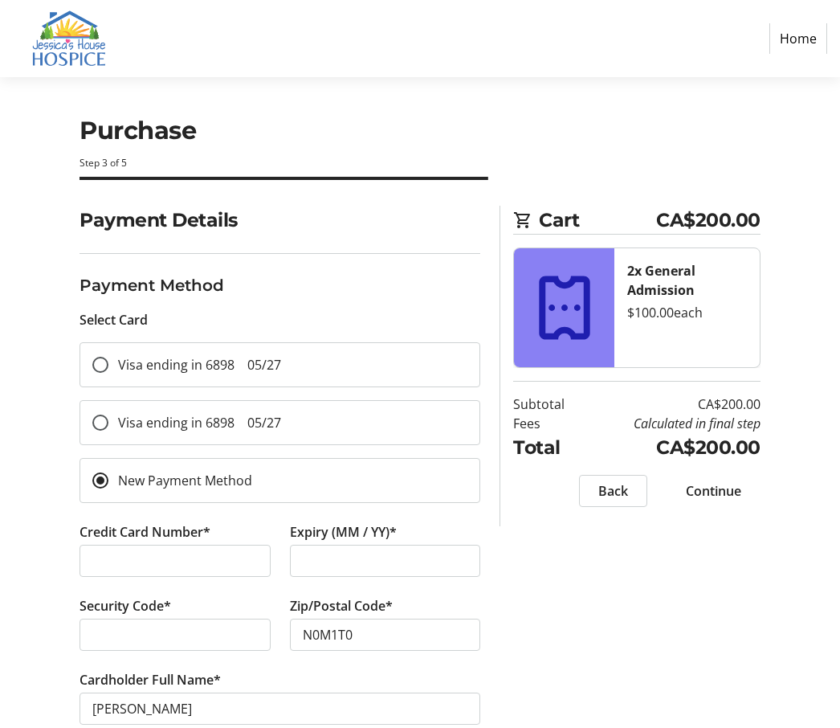
click at [544, 492] on span "Continue" at bounding box center [713, 490] width 55 height 19
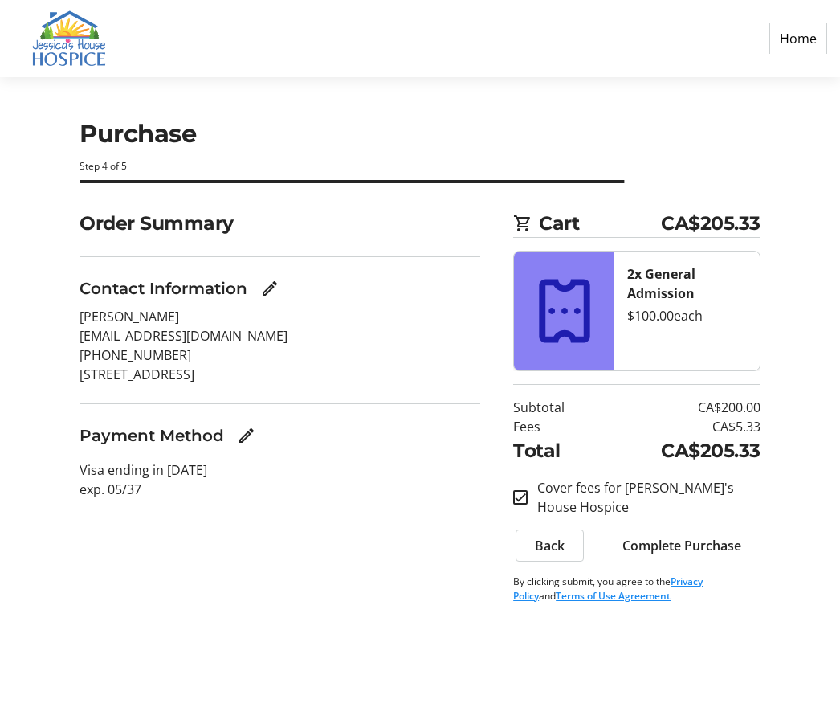
click at [544, 545] on span "Complete Purchase" at bounding box center [681, 545] width 119 height 19
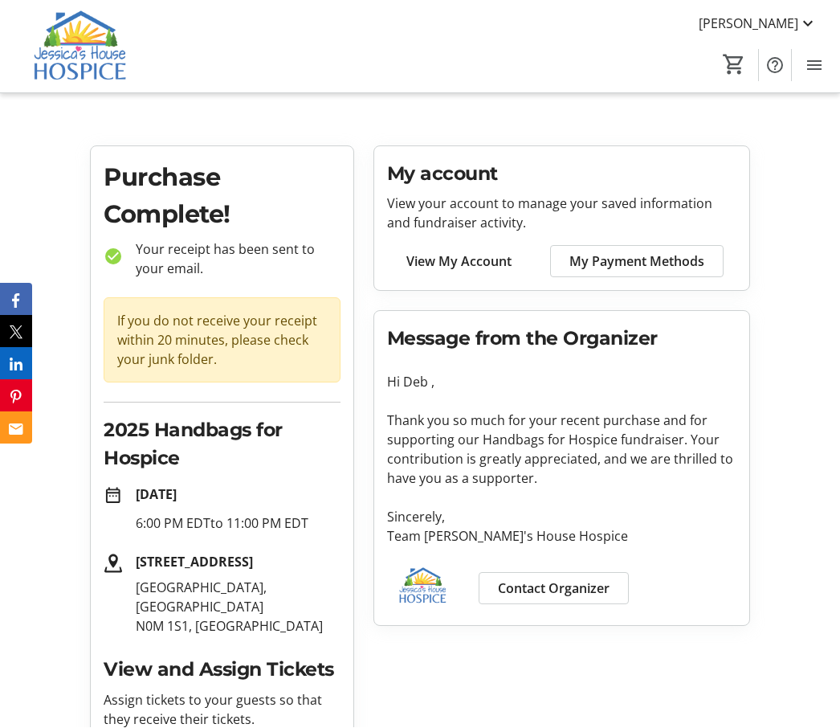
scroll to position [1, 0]
click at [73, 41] on img at bounding box center [81, 46] width 143 height 80
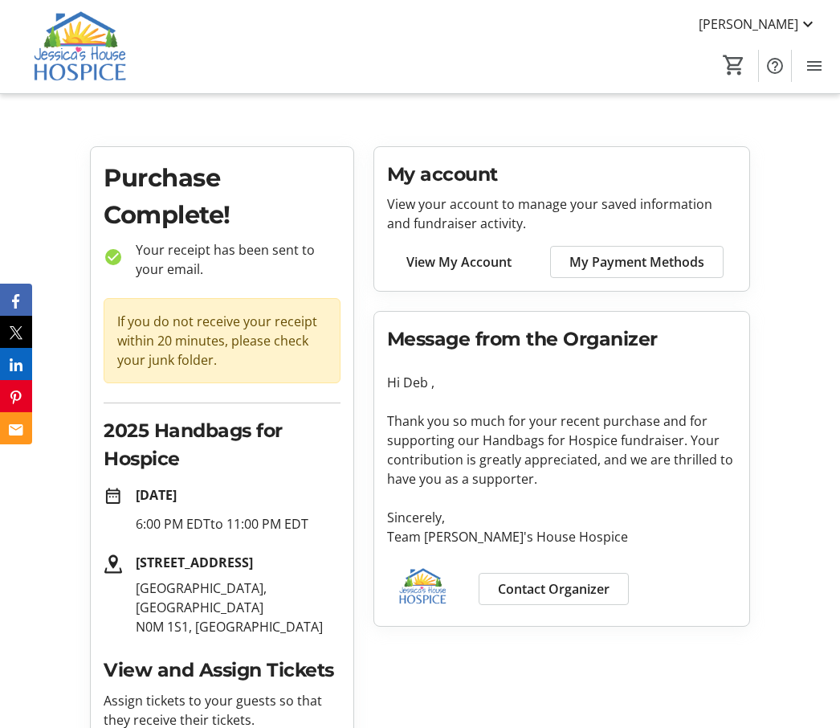
scroll to position [1, 0]
